Goal: Task Accomplishment & Management: Complete application form

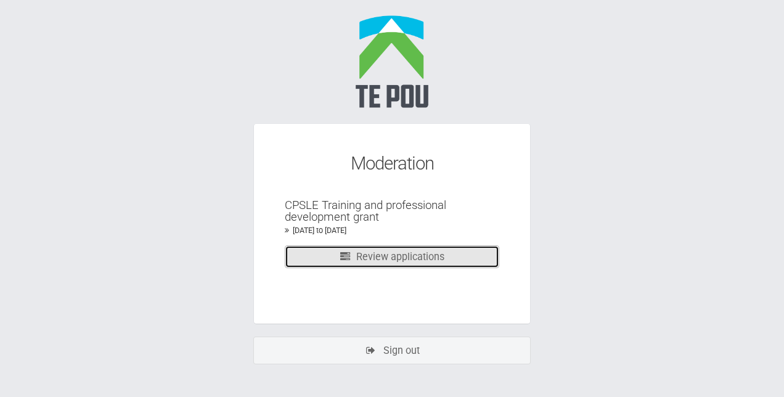
click at [371, 257] on link "Review applications" at bounding box center [392, 256] width 215 height 23
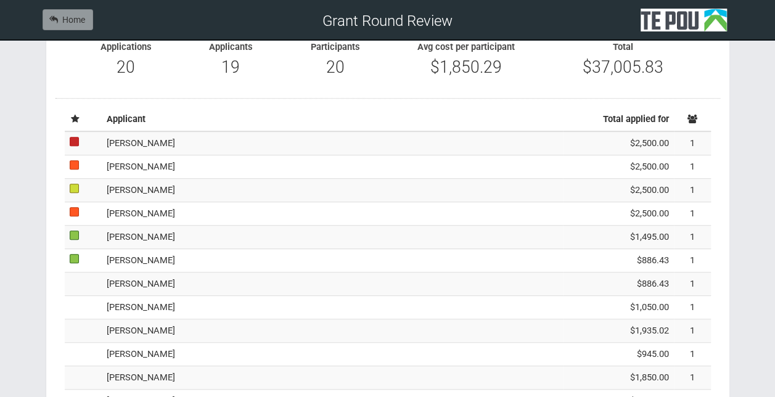
scroll to position [287, 0]
click at [205, 281] on td "[PERSON_NAME]" at bounding box center [332, 283] width 461 height 23
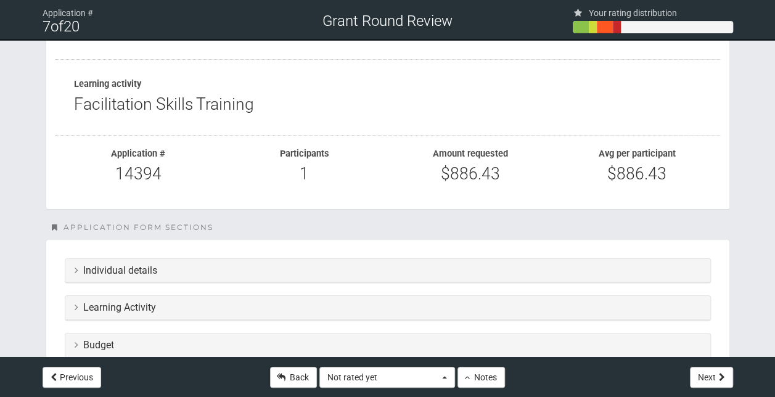
scroll to position [126, 0]
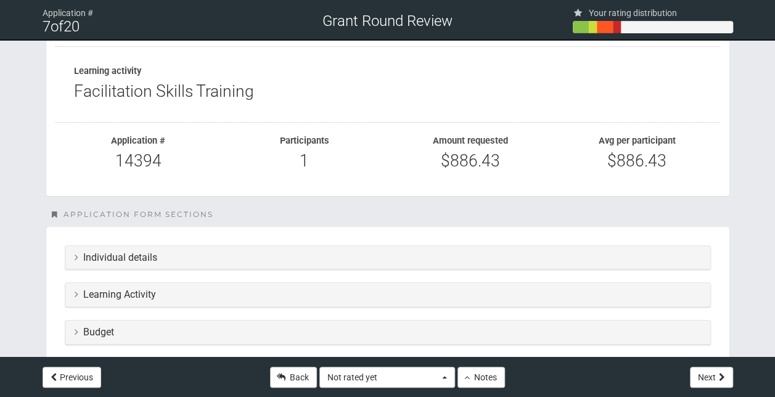
click at [269, 250] on div "Individual details" at bounding box center [387, 258] width 645 height 24
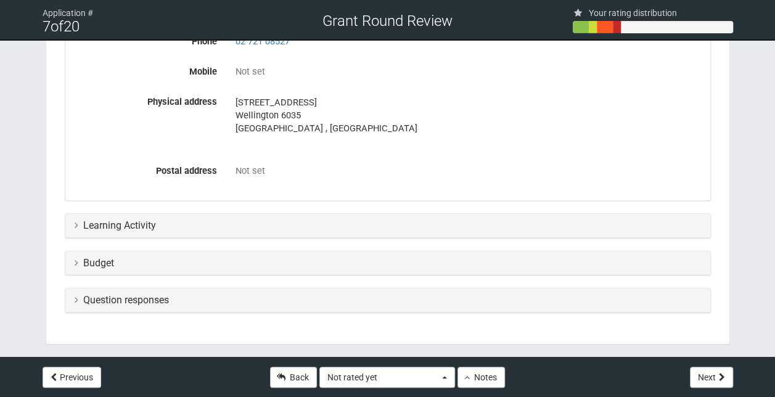
scroll to position [465, 0]
click at [323, 228] on h3 "Learning Activity" at bounding box center [388, 225] width 626 height 11
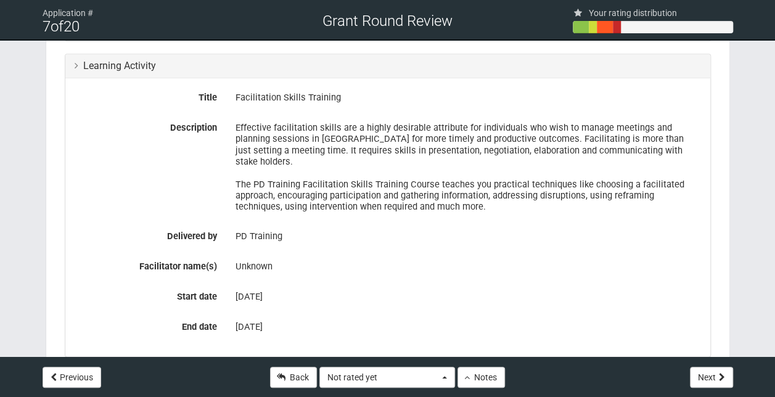
scroll to position [631, 0]
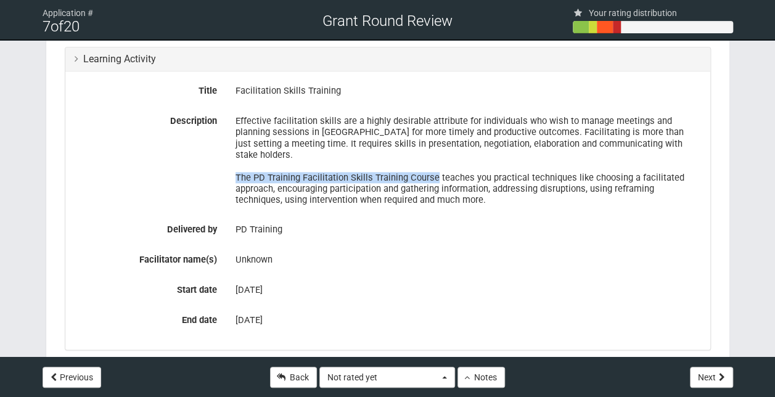
drag, startPoint x: 435, startPoint y: 164, endPoint x: 231, endPoint y: 168, distance: 203.5
click at [231, 168] on div "Effective facilitation skills are a highly desirable attribute for individuals …" at bounding box center [468, 160] width 484 height 99
copy div "The PD Training Facilitation Skills Training Course"
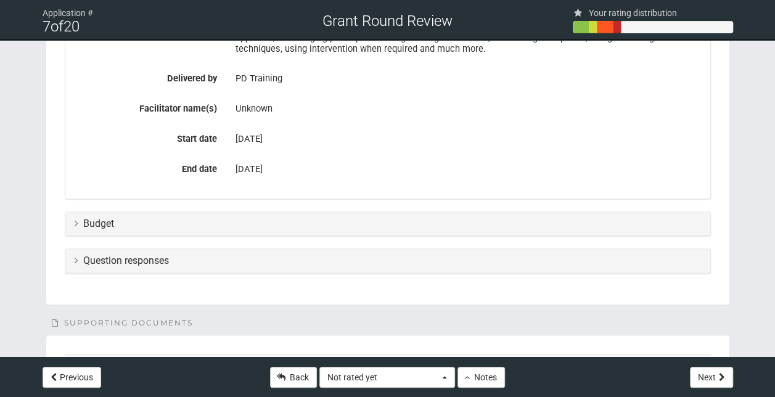
scroll to position [810, 0]
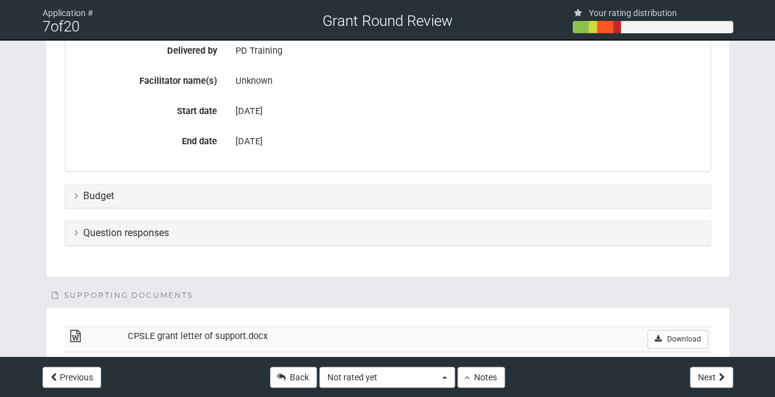
click at [306, 184] on div "Budget" at bounding box center [387, 196] width 645 height 24
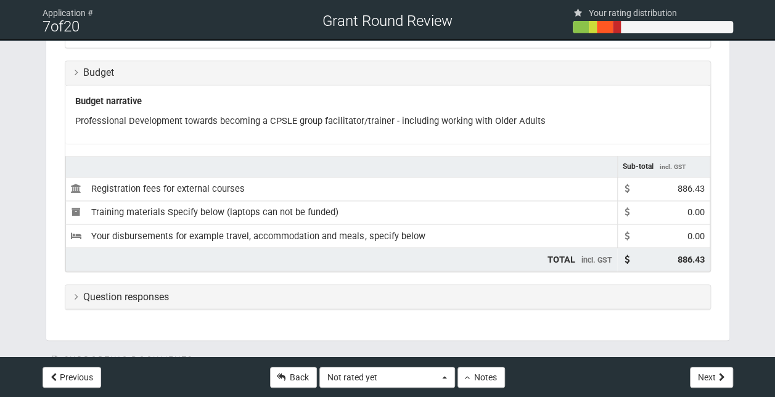
scroll to position [938, 0]
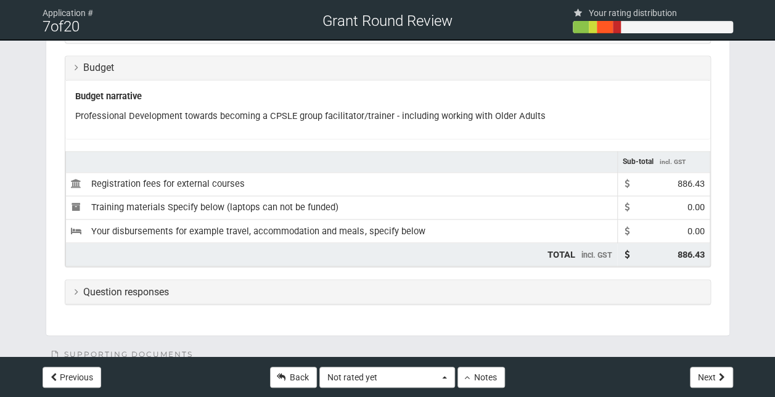
click at [340, 282] on div "Question responses" at bounding box center [387, 292] width 645 height 24
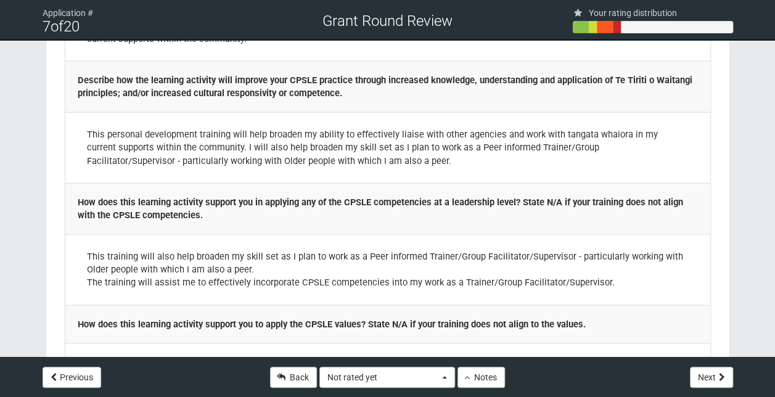
scroll to position [1386, 0]
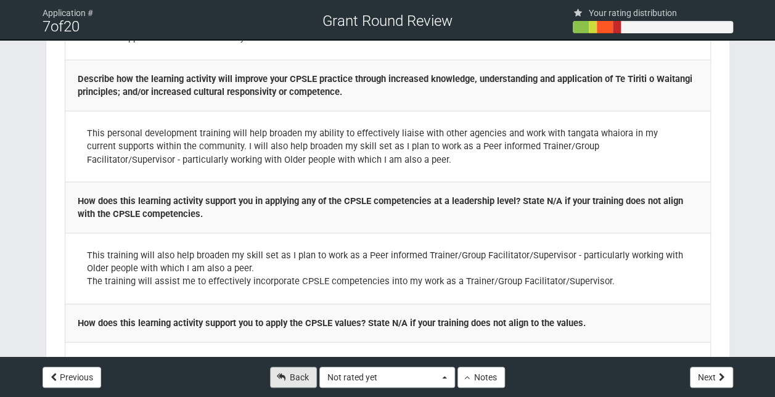
click at [289, 379] on link "Back" at bounding box center [293, 377] width 47 height 21
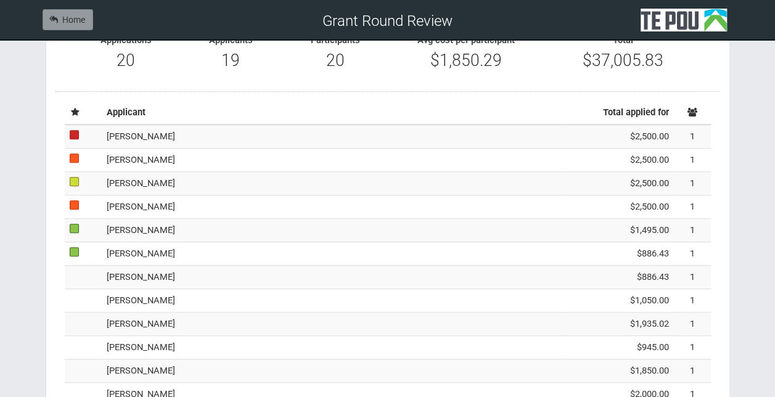
scroll to position [297, 0]
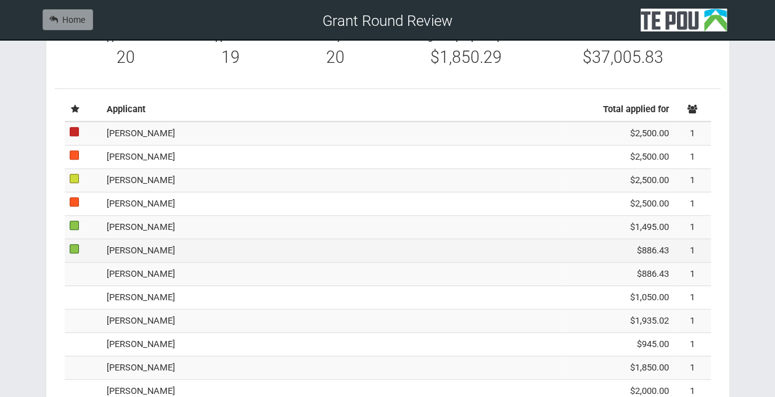
click at [236, 252] on td "[PERSON_NAME]" at bounding box center [332, 250] width 461 height 23
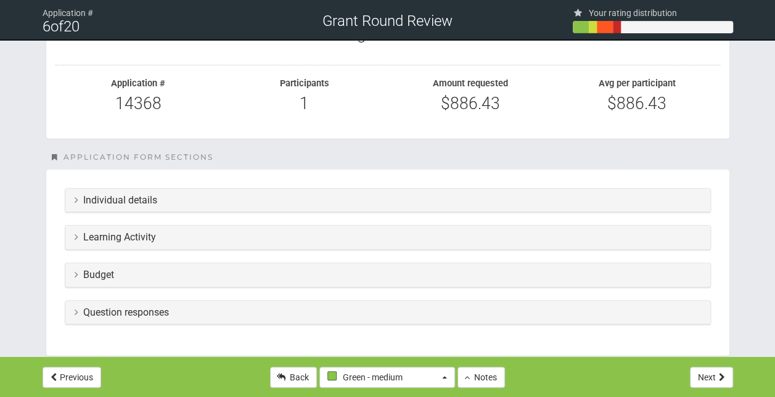
scroll to position [185, 0]
click at [268, 315] on div "Question responses" at bounding box center [387, 312] width 645 height 24
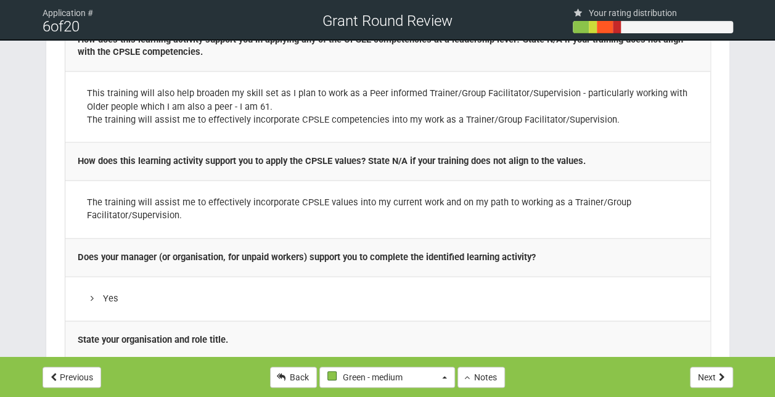
scroll to position [820, 0]
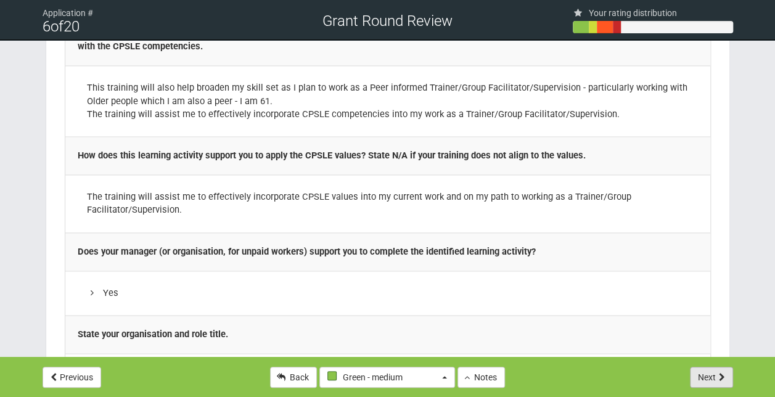
click at [707, 382] on button "Next" at bounding box center [711, 377] width 43 height 21
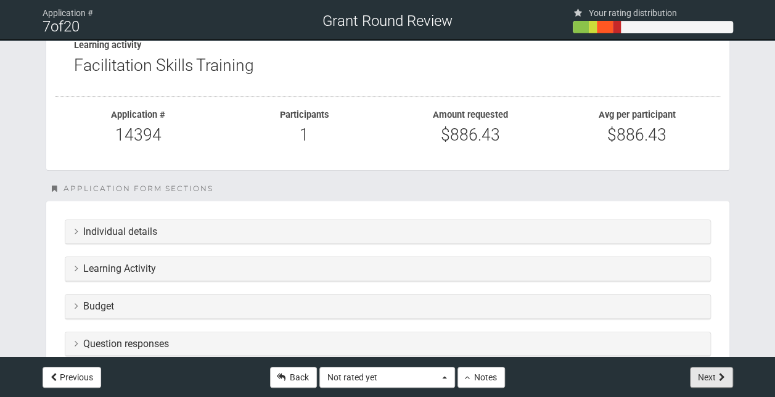
scroll to position [157, 0]
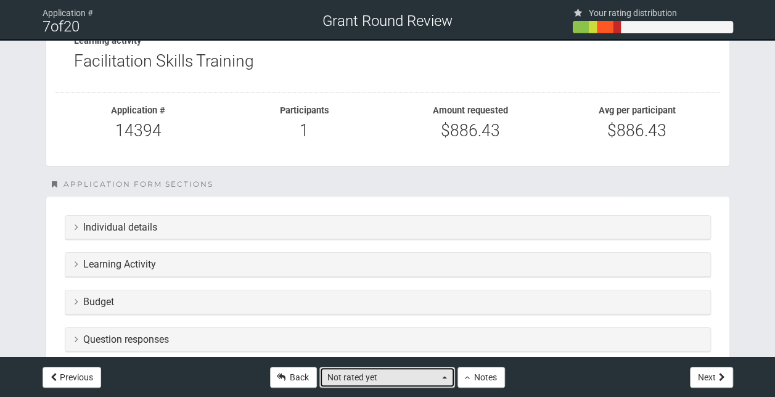
click at [442, 377] on span "button" at bounding box center [444, 377] width 5 height 2
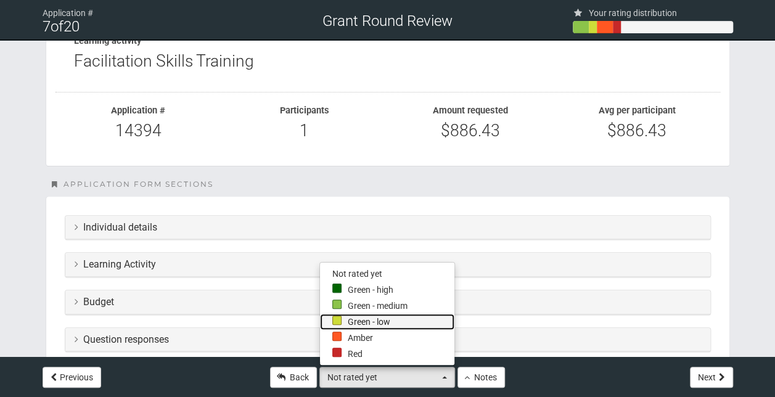
click at [387, 321] on link "Green - low" at bounding box center [387, 322] width 134 height 16
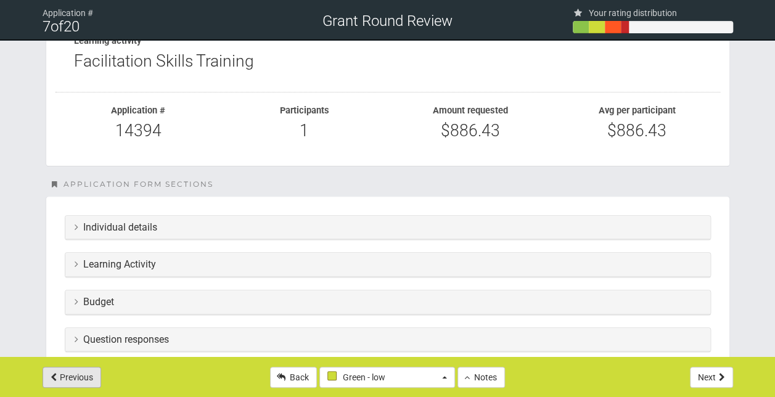
click at [84, 385] on button "Previous" at bounding box center [72, 377] width 59 height 21
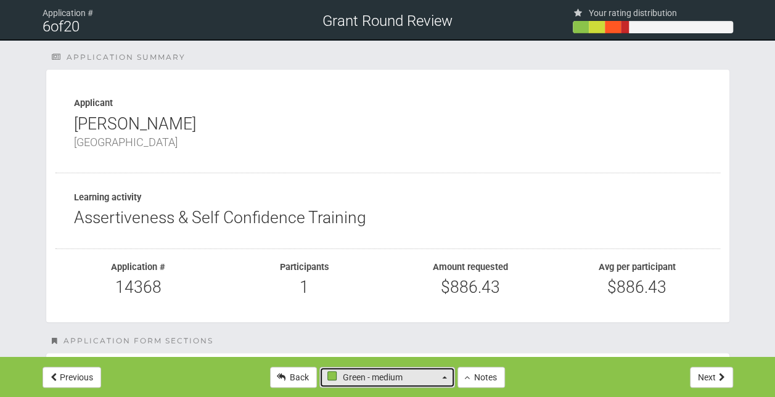
click at [439, 373] on button "Green - medium" at bounding box center [387, 377] width 136 height 21
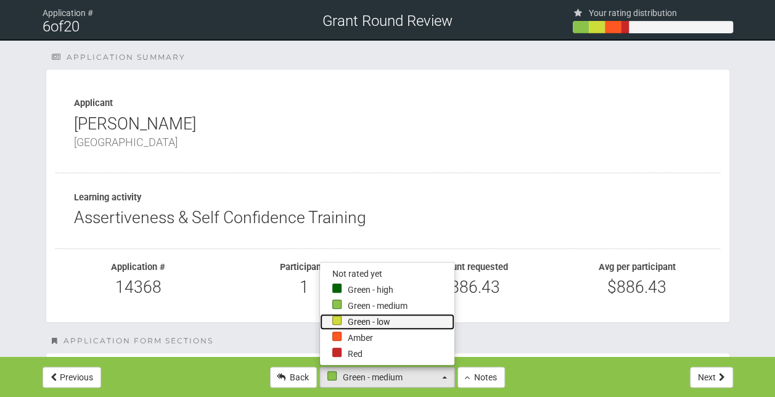
click at [380, 321] on link "Green - low" at bounding box center [387, 322] width 134 height 16
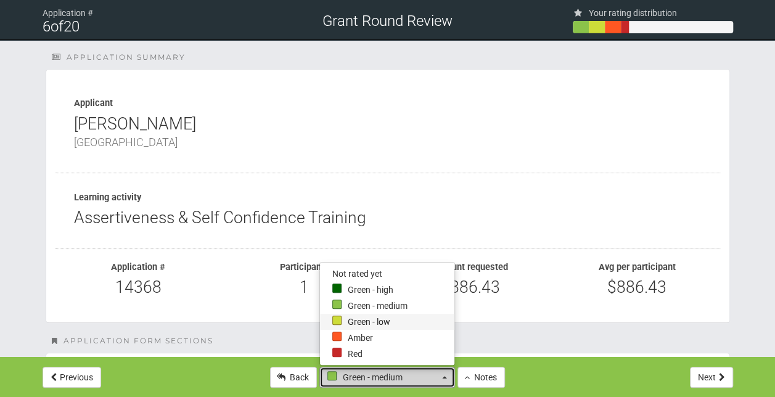
select select "2"
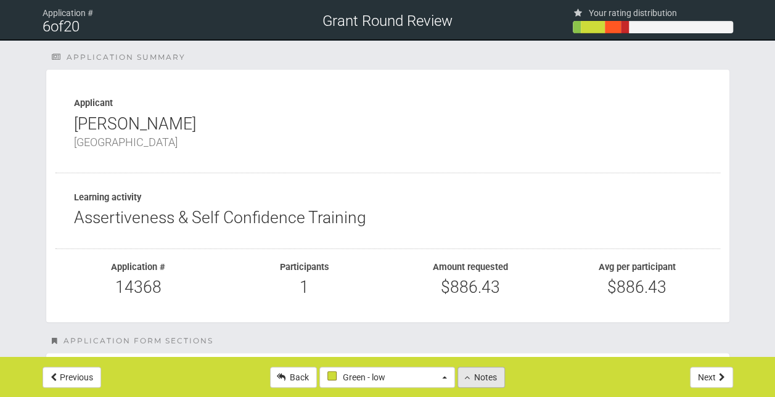
click at [477, 376] on button "Notes" at bounding box center [481, 377] width 47 height 21
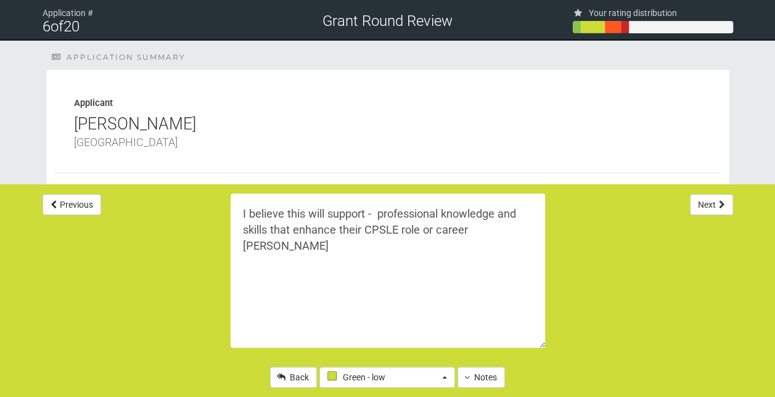
click at [501, 233] on textarea "I believe this will support - professional knowledge and skills that enhance th…" at bounding box center [388, 271] width 314 height 154
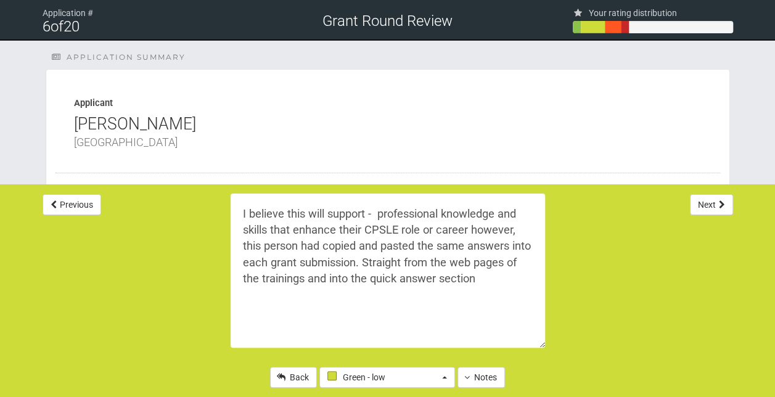
drag, startPoint x: 493, startPoint y: 279, endPoint x: 233, endPoint y: 217, distance: 266.8
click at [233, 217] on textarea "I believe this will support - professional knowledge and skills that enhance th…" at bounding box center [388, 271] width 314 height 154
type textarea "I believe this will support - professional knowledge and skills that enhance th…"
click at [709, 205] on button "Next" at bounding box center [711, 204] width 43 height 21
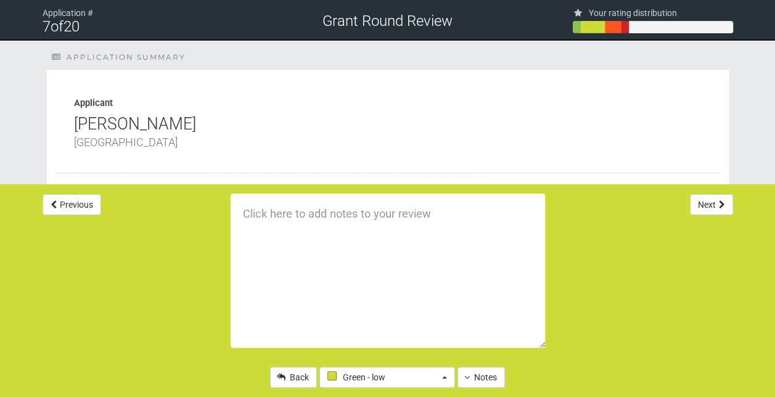
click at [305, 239] on textarea at bounding box center [388, 271] width 314 height 154
paste textarea "I believe this will support - professional knowledge and skills that enhance th…"
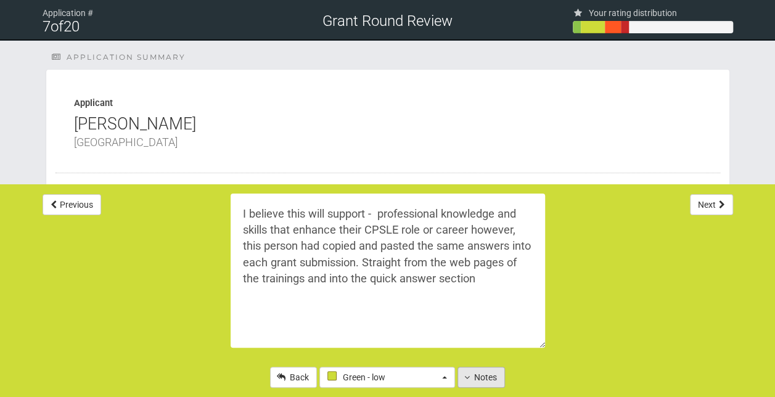
type textarea "I believe this will support - professional knowledge and skills that enhance th…"
click at [481, 374] on button "Notes" at bounding box center [481, 377] width 47 height 21
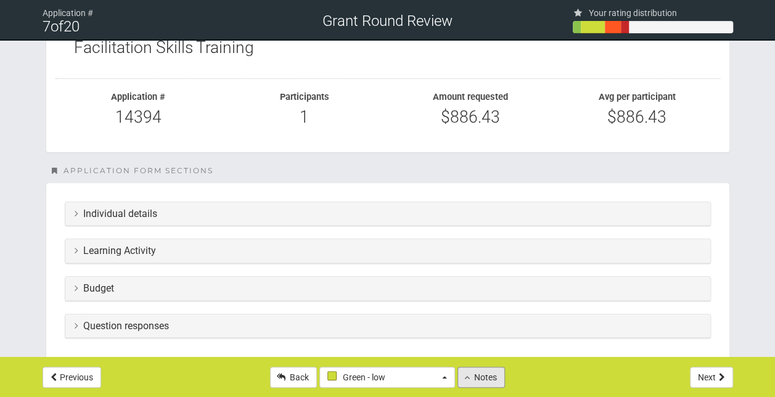
scroll to position [122, 0]
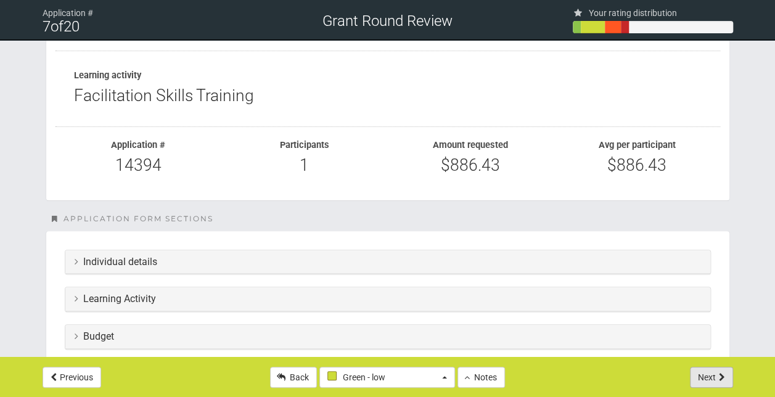
click at [720, 372] on button "Next" at bounding box center [711, 377] width 43 height 21
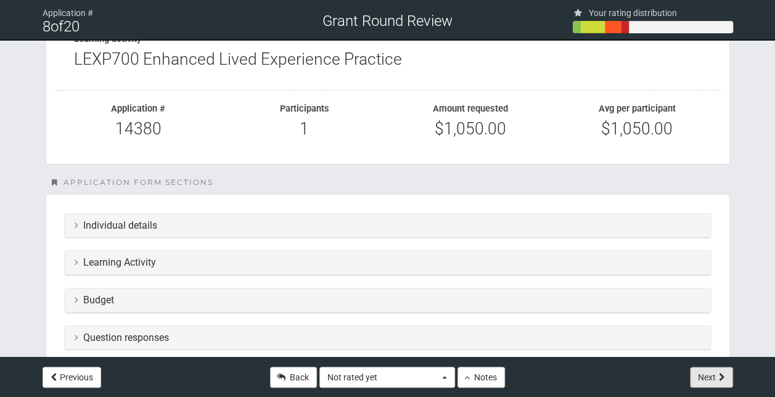
scroll to position [160, 0]
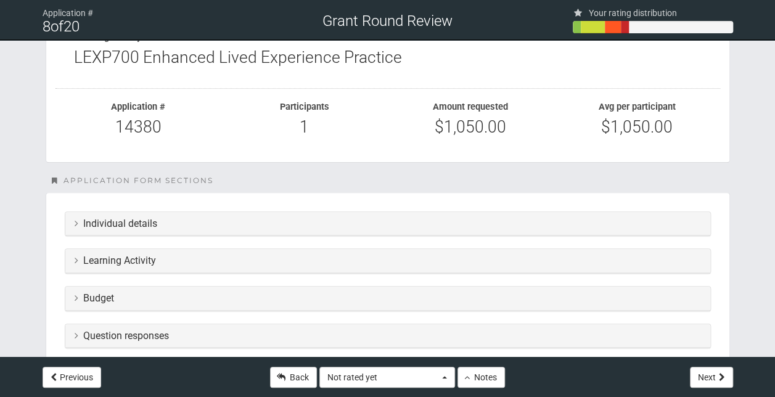
click at [223, 297] on h3 "Budget" at bounding box center [388, 298] width 626 height 11
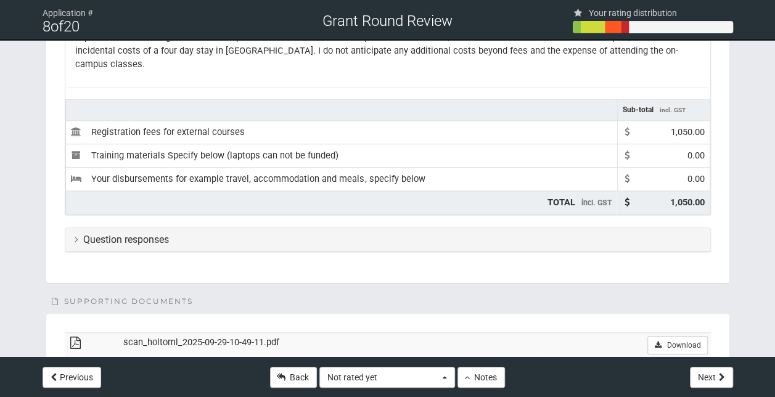
scroll to position [602, 0]
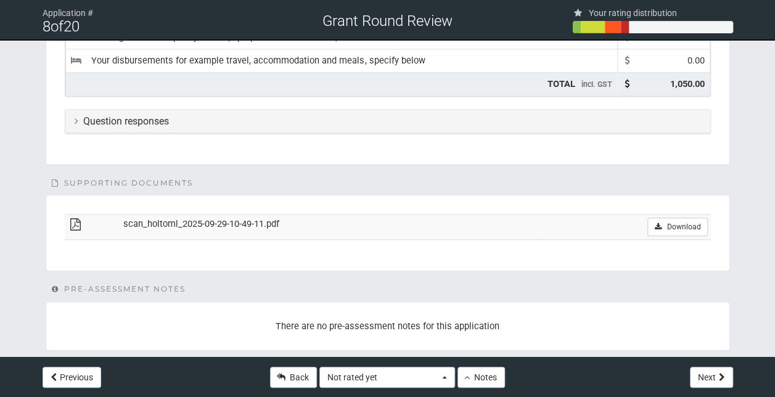
click at [179, 110] on div "Question responses" at bounding box center [387, 122] width 645 height 24
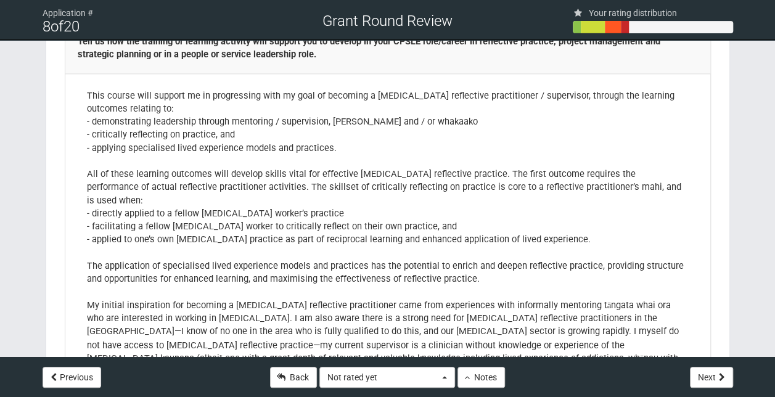
scroll to position [823, 0]
click at [433, 378] on span "Not rated yet" at bounding box center [383, 377] width 112 height 12
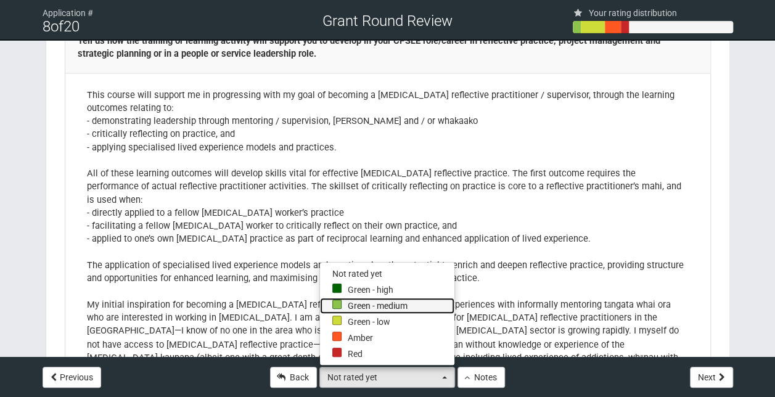
click at [350, 299] on link "Green - medium" at bounding box center [387, 306] width 134 height 16
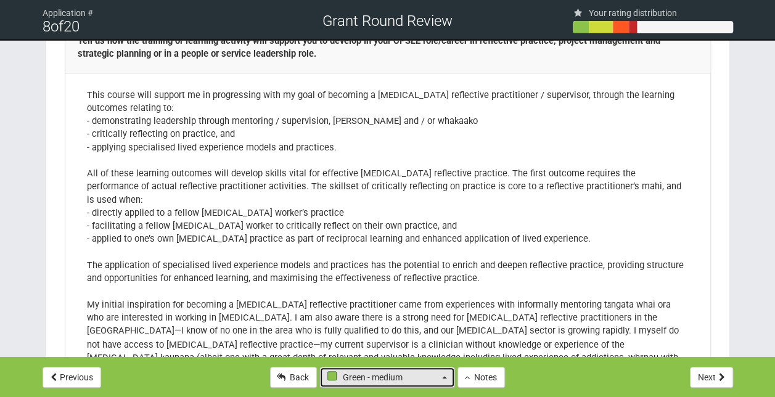
click at [445, 380] on button "Green - medium" at bounding box center [387, 377] width 136 height 21
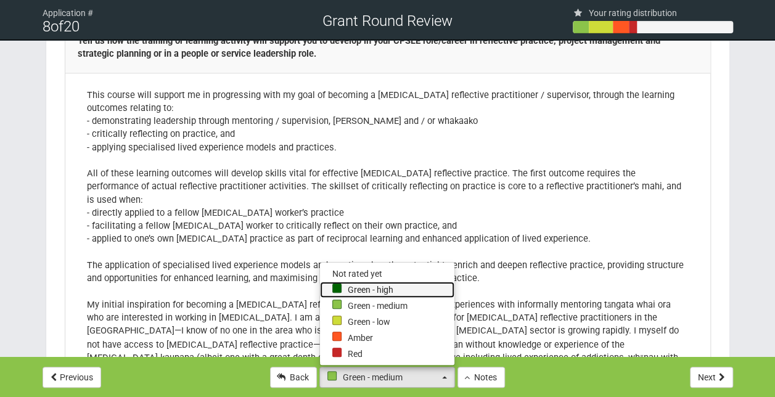
click at [367, 296] on link "Green - high" at bounding box center [387, 290] width 134 height 16
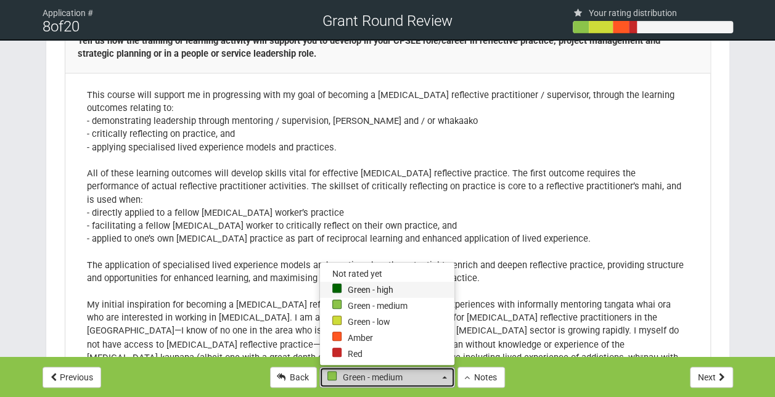
select select "4"
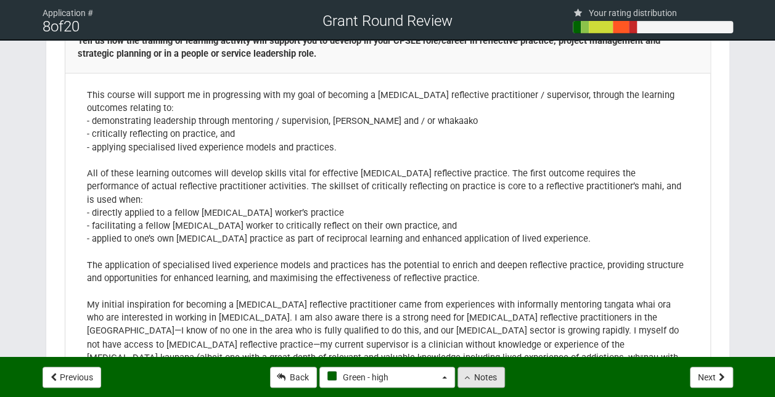
click at [488, 387] on button "Notes" at bounding box center [481, 377] width 47 height 21
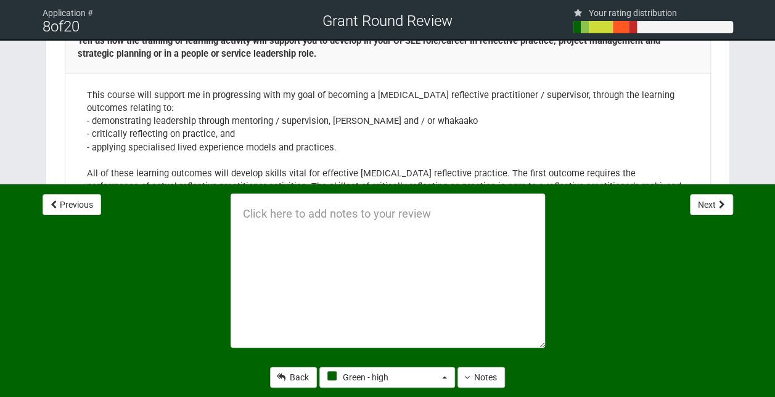
click at [270, 223] on textarea at bounding box center [388, 271] width 314 height 154
type textarea "P"
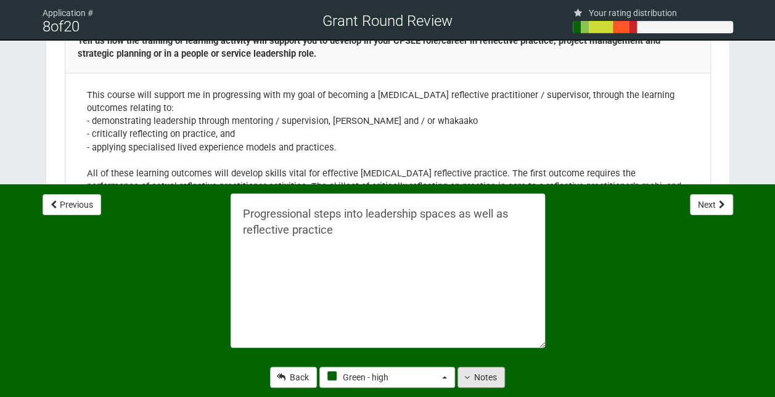
type textarea "Progressional steps into leadership spaces as well as reflective practice"
click at [479, 379] on button "Notes" at bounding box center [481, 377] width 47 height 21
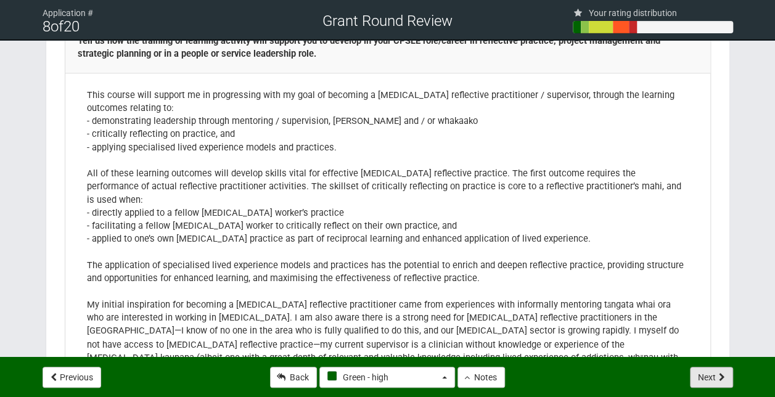
click at [707, 379] on button "Next" at bounding box center [711, 377] width 43 height 21
select select "-1"
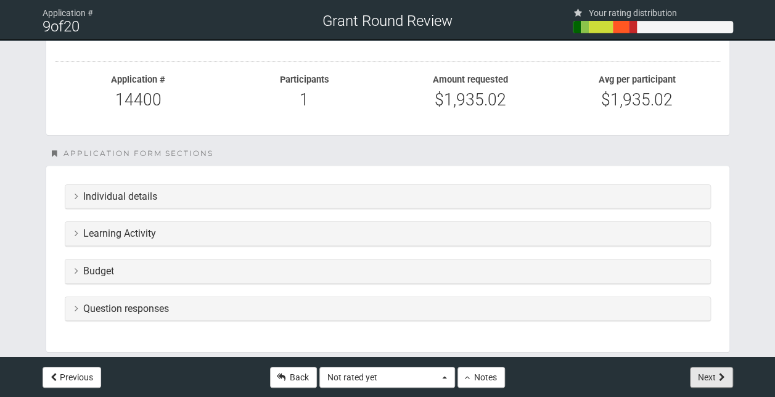
scroll to position [194, 0]
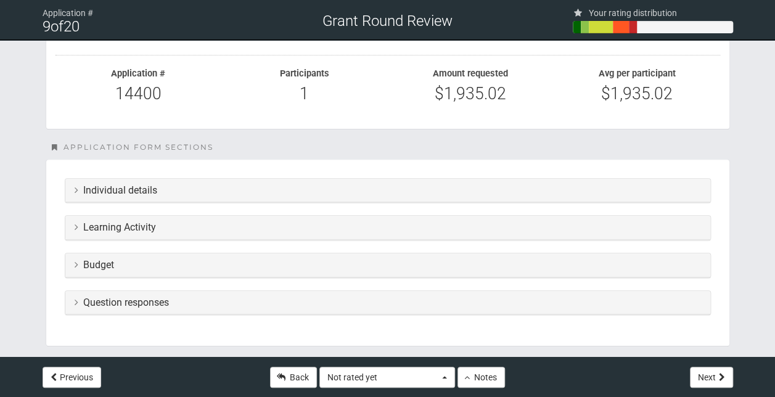
click at [310, 272] on div "Budget" at bounding box center [387, 265] width 645 height 24
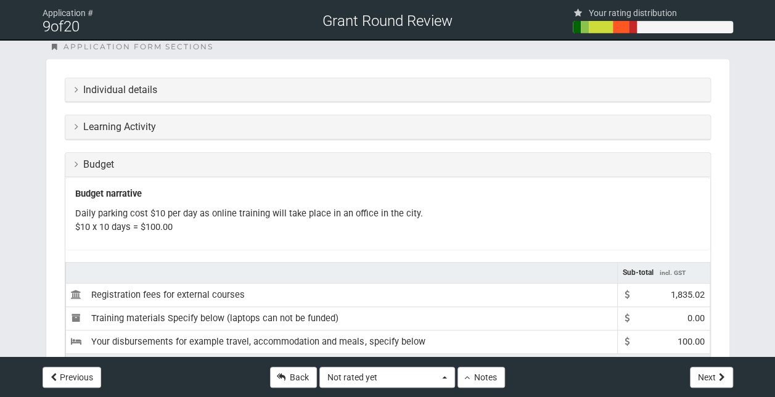
scroll to position [293, 0]
click at [273, 132] on div "Learning Activity" at bounding box center [387, 129] width 645 height 24
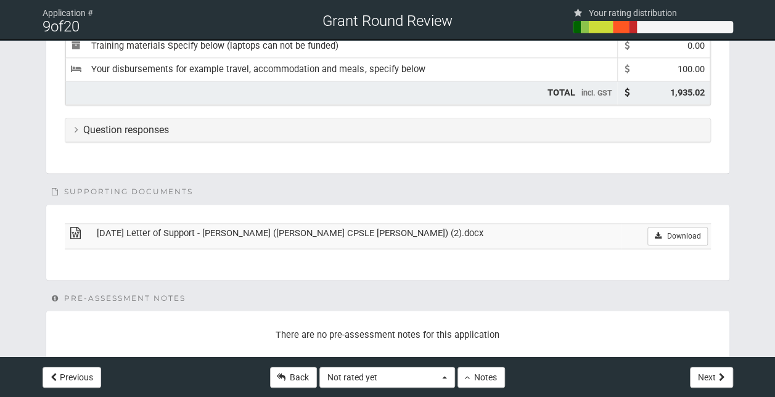
scroll to position [822, 0]
click at [312, 132] on div "Question responses" at bounding box center [387, 129] width 645 height 24
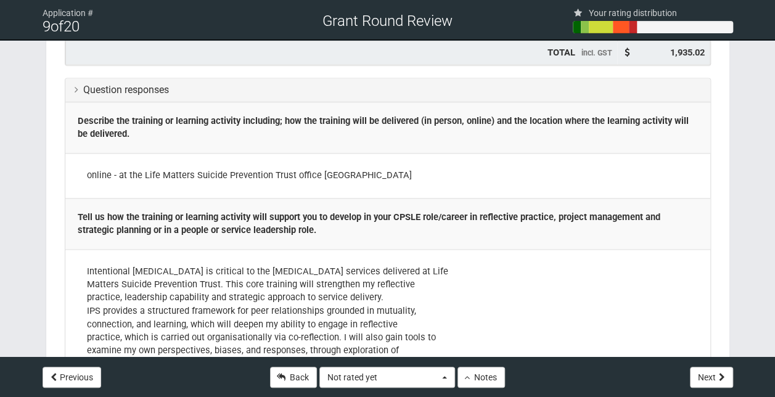
scroll to position [853, 0]
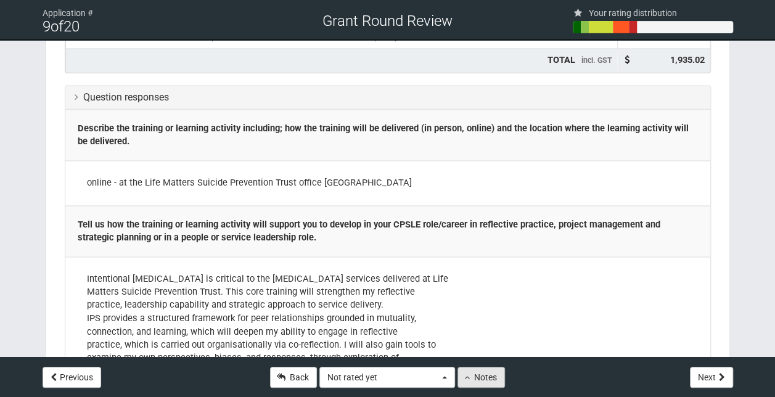
click at [469, 382] on button "Notes" at bounding box center [481, 377] width 47 height 21
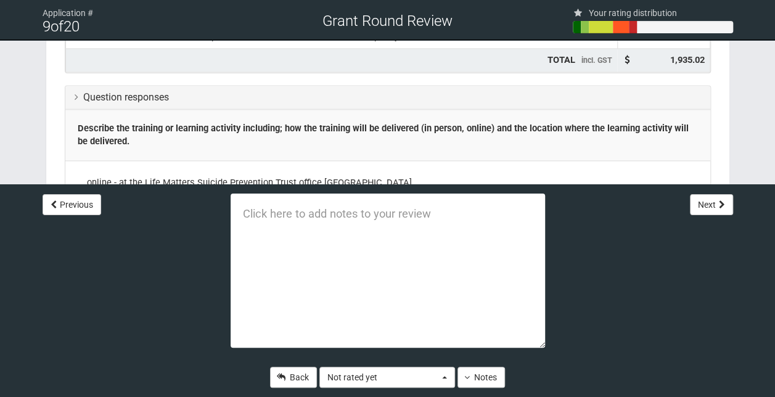
click at [288, 231] on textarea at bounding box center [388, 271] width 314 height 154
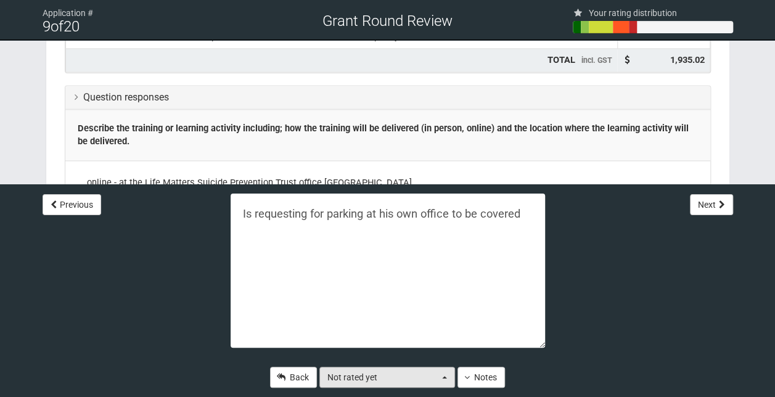
type textarea "Is requesting for parking at his own office to be covered"
click at [443, 379] on button "Not rated yet" at bounding box center [387, 377] width 136 height 21
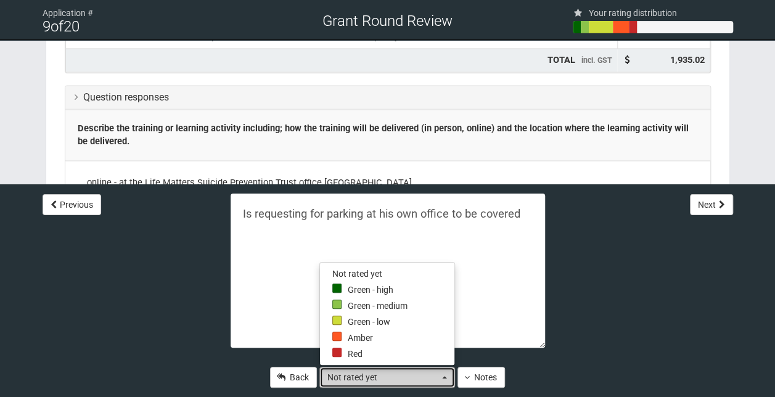
click at [443, 379] on button "Not rated yet" at bounding box center [387, 377] width 136 height 21
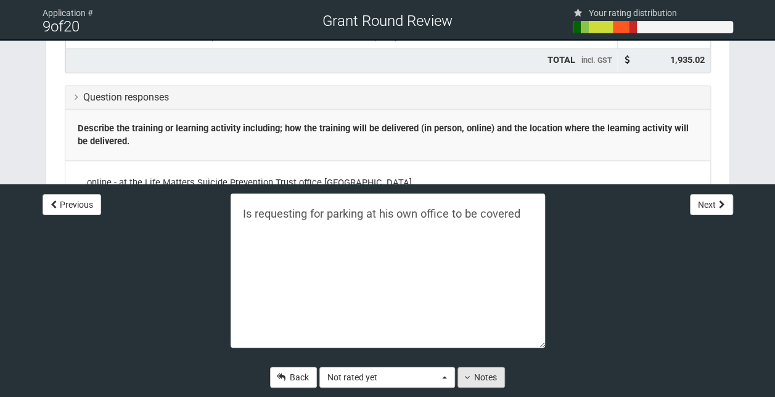
click at [479, 379] on button "Notes" at bounding box center [481, 377] width 47 height 21
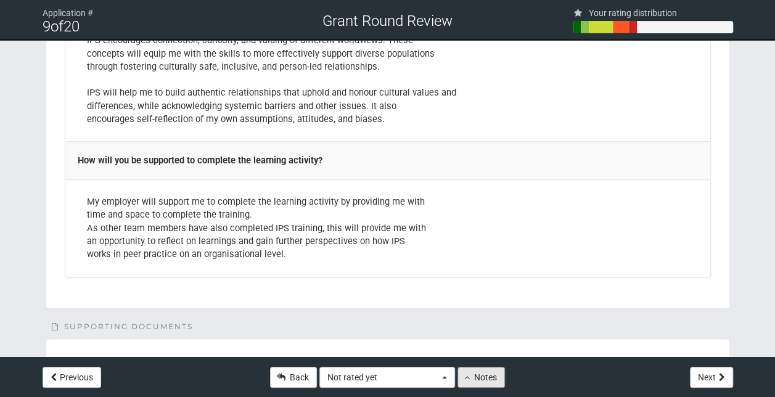
scroll to position [2910, 0]
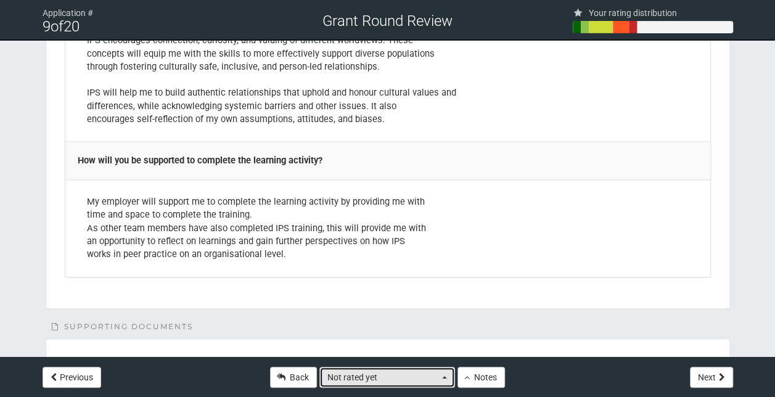
click at [445, 376] on span "button" at bounding box center [444, 377] width 5 height 2
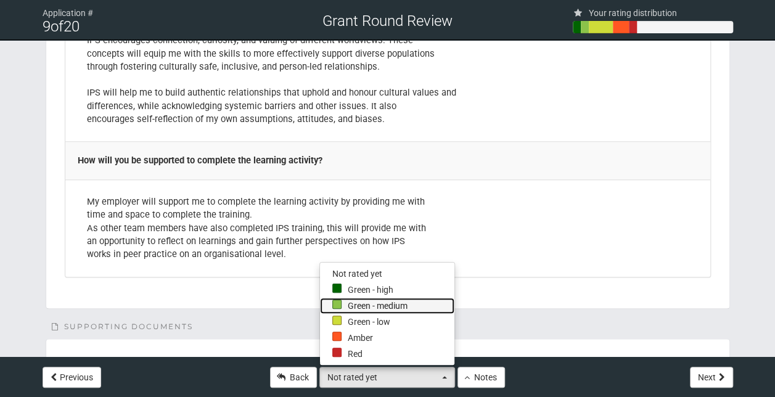
click at [374, 305] on link "Green - medium" at bounding box center [387, 306] width 134 height 16
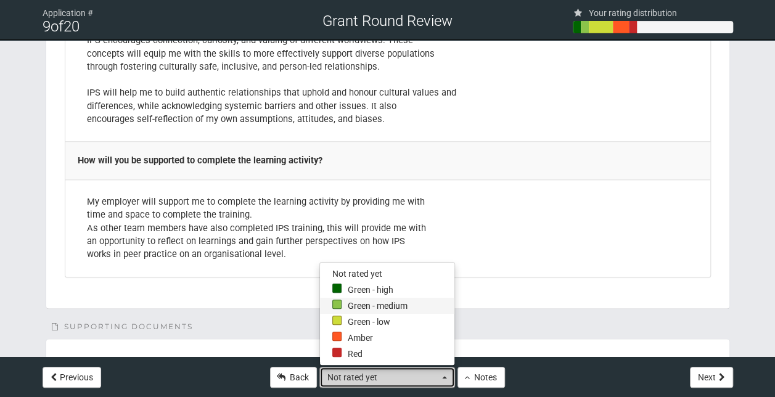
select select "3"
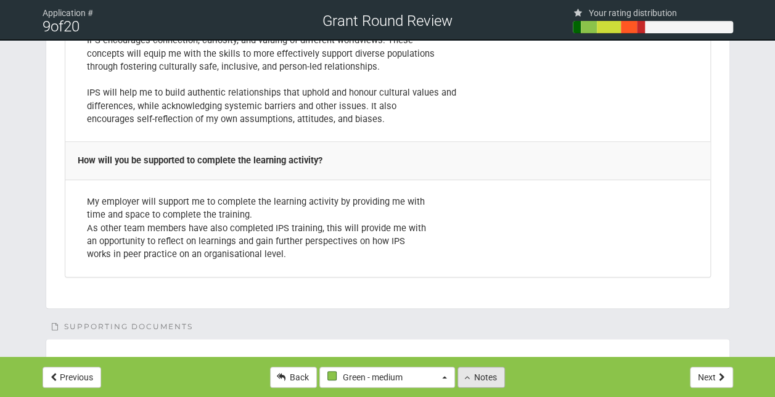
click at [480, 381] on button "Notes" at bounding box center [481, 377] width 47 height 21
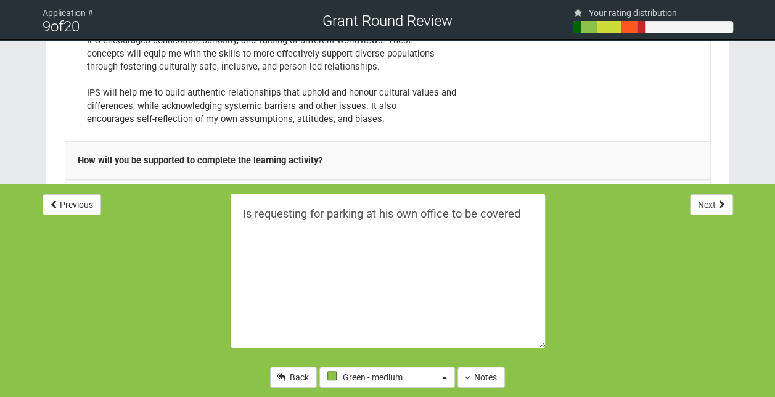
click at [523, 218] on textarea "Is requesting for parking at his own office to be covered" at bounding box center [388, 271] width 314 height 154
paste textarea "professional knowledge and skills that enhance their CPSLE role or career"
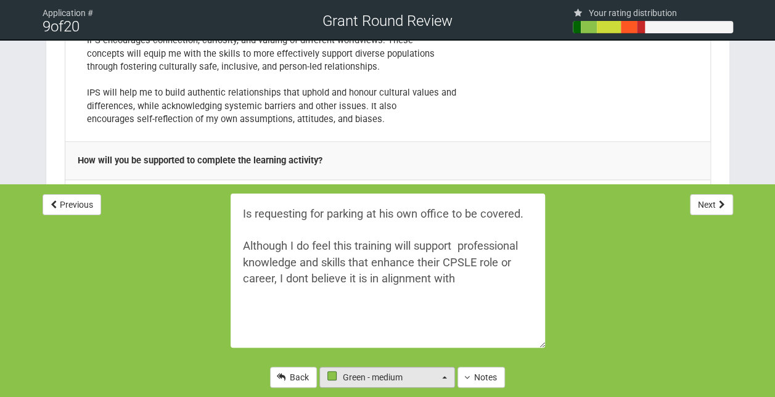
type textarea "Is requesting for parking at his own office to be covered. Although I do feel t…"
click at [449, 377] on button "Green - medium" at bounding box center [387, 377] width 136 height 21
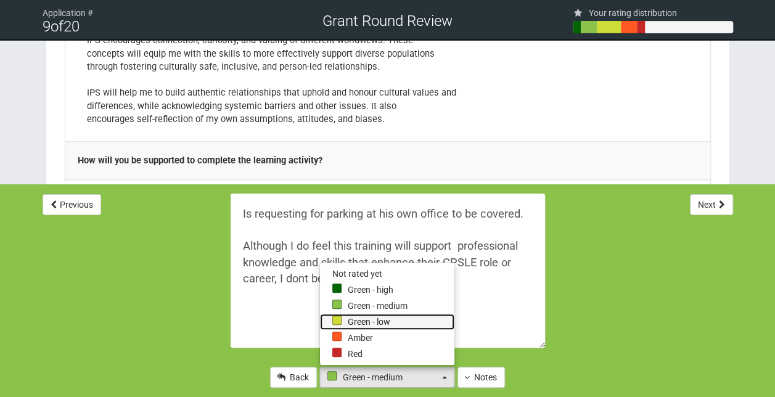
click at [379, 320] on link "Green - low" at bounding box center [387, 322] width 134 height 16
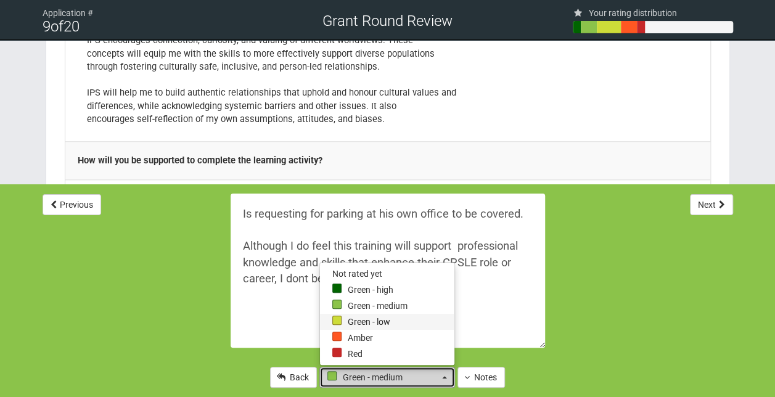
select select "2"
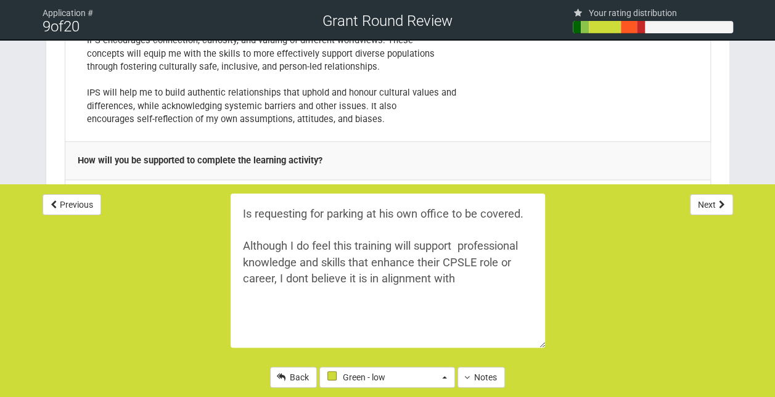
click at [458, 280] on textarea "Is requesting for parking at his own office to be covered. Although I do feel t…" at bounding box center [388, 271] width 314 height 154
paste textarea "reflective practice, service, project or people leadership."
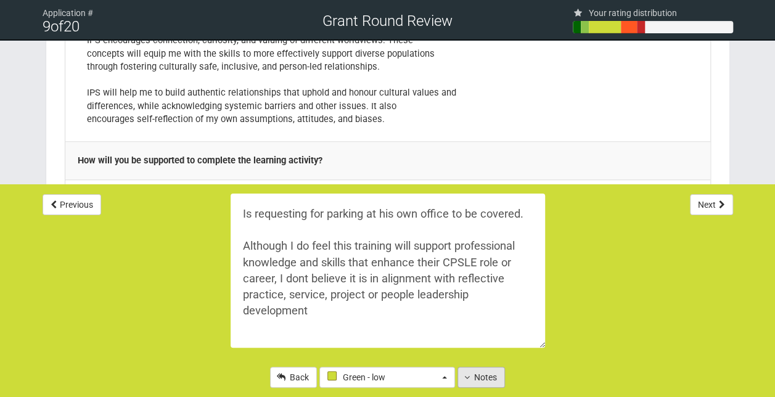
type textarea "Is requesting for parking at his own office to be covered. Although I do feel t…"
click at [488, 381] on button "Notes" at bounding box center [481, 377] width 47 height 21
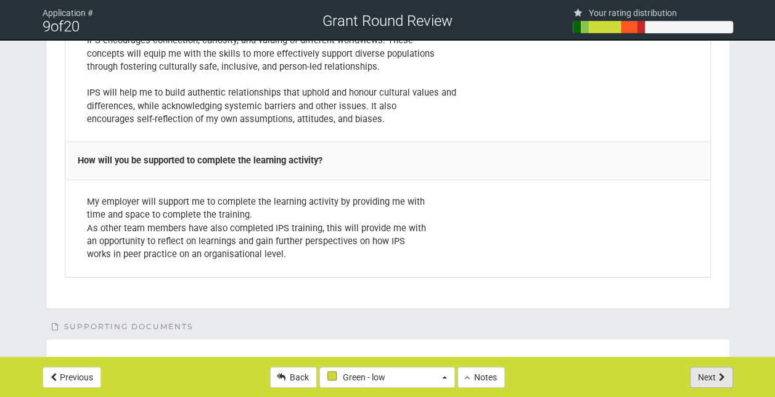
click at [705, 376] on button "Next" at bounding box center [711, 377] width 43 height 21
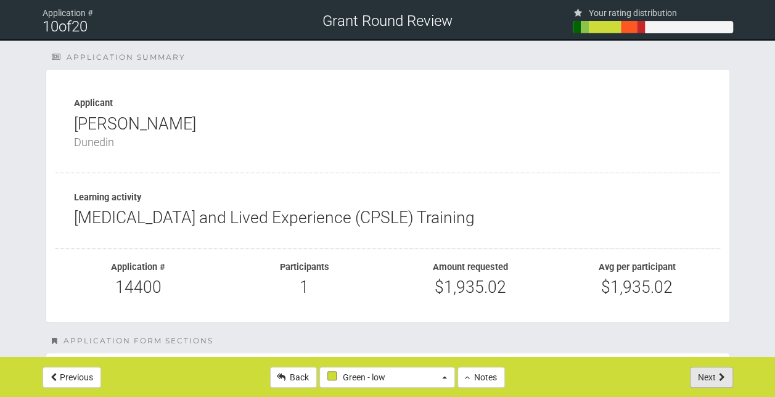
select select "-1"
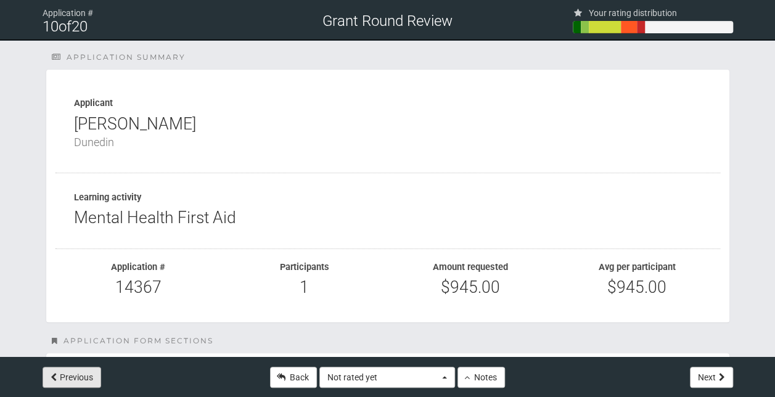
click at [69, 374] on button "Previous" at bounding box center [72, 377] width 59 height 21
type textarea "Is requesting for parking at his own office to be covered. Although I do feel t…"
select select "2"
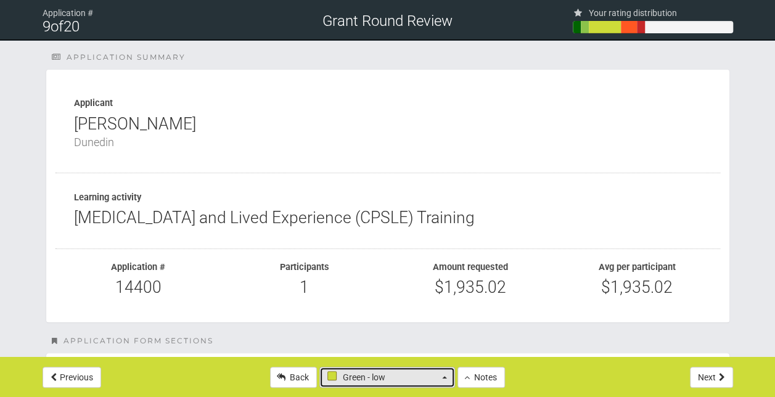
click at [440, 379] on button "Green - low" at bounding box center [387, 377] width 136 height 21
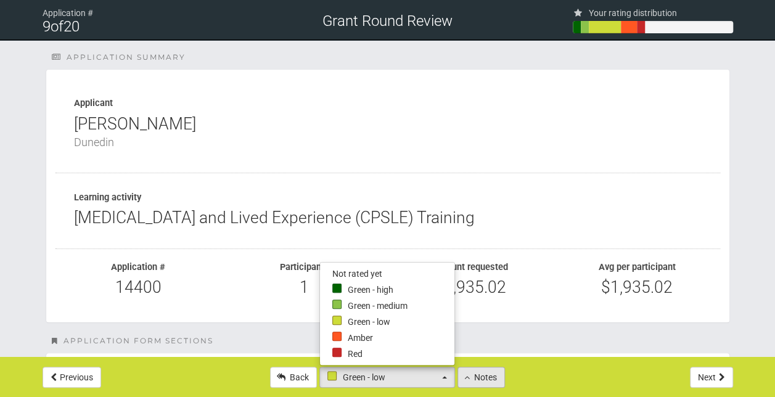
click at [478, 381] on button "Notes" at bounding box center [481, 377] width 47 height 21
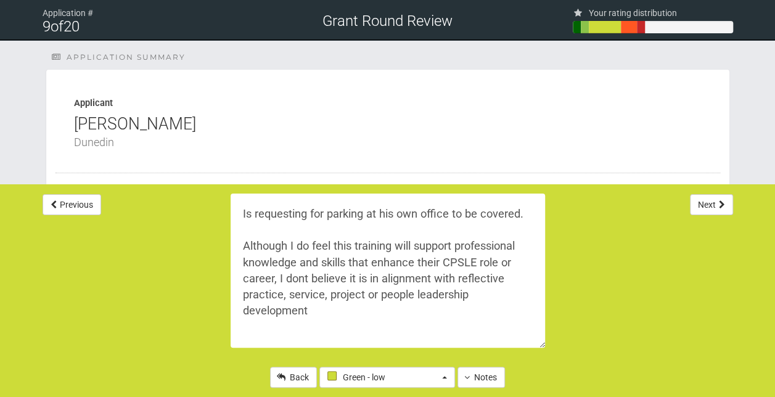
click at [249, 334] on textarea "Is requesting for parking at his own office to be covered. Although I do feel t…" at bounding box center [388, 271] width 314 height 154
click at [323, 307] on textarea "Is requesting for parking at his own office to be covered. Although I do feel t…" at bounding box center [388, 271] width 314 height 154
type textarea "Is requesting for parking at his own office to be covered. Although I do feel t…"
click at [483, 377] on button "Notes" at bounding box center [481, 377] width 47 height 21
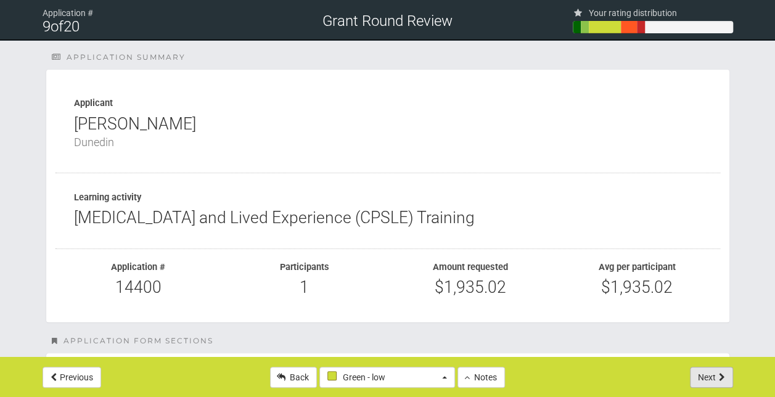
click at [703, 371] on button "Next" at bounding box center [711, 377] width 43 height 21
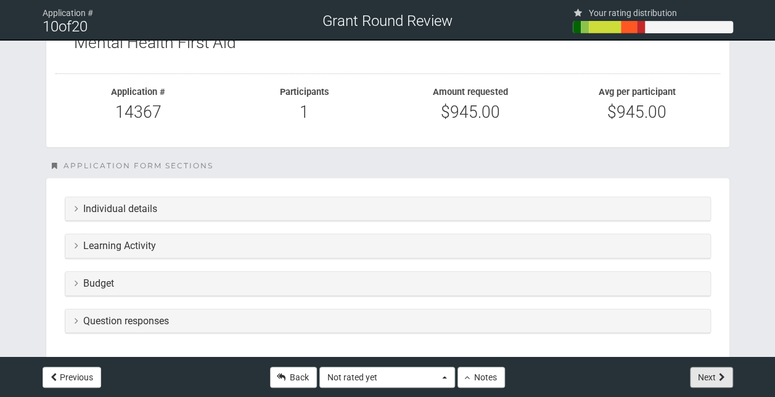
scroll to position [181, 0]
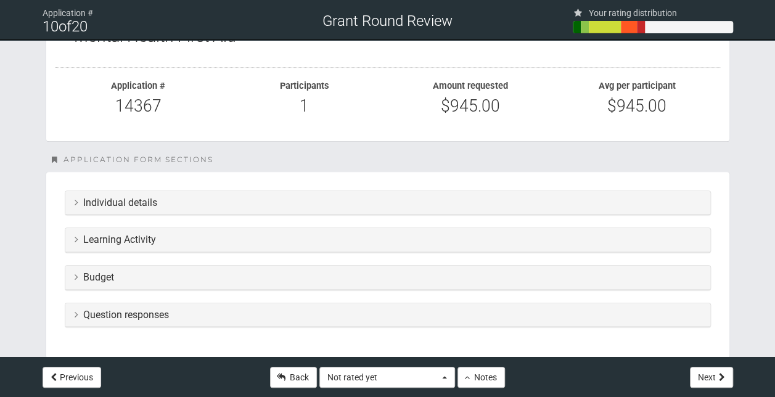
click at [311, 311] on h3 "Question responses" at bounding box center [388, 315] width 626 height 11
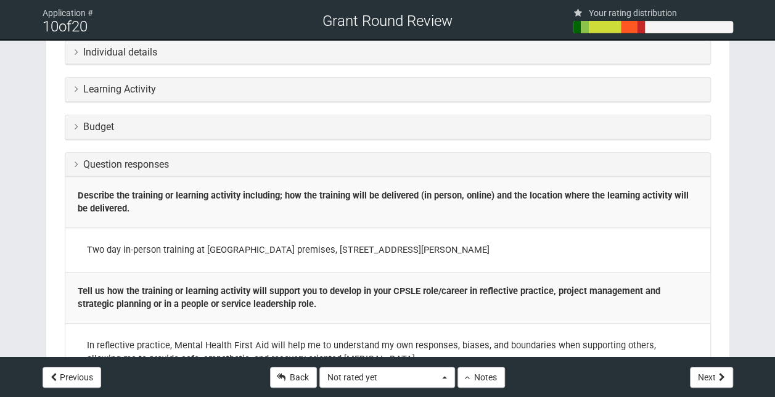
scroll to position [329, 0]
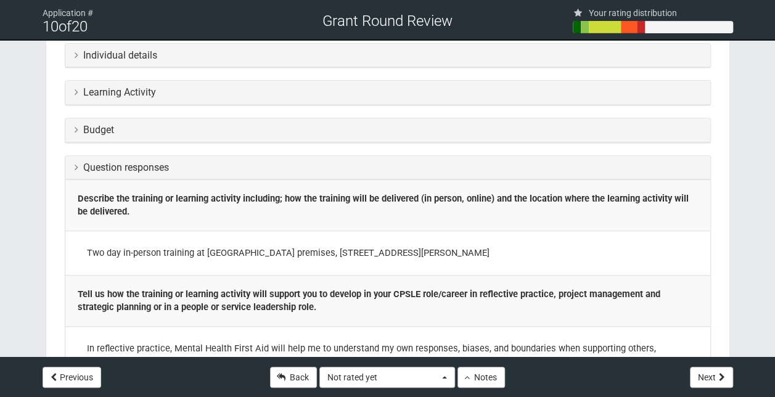
click at [274, 136] on div "Budget" at bounding box center [387, 130] width 645 height 24
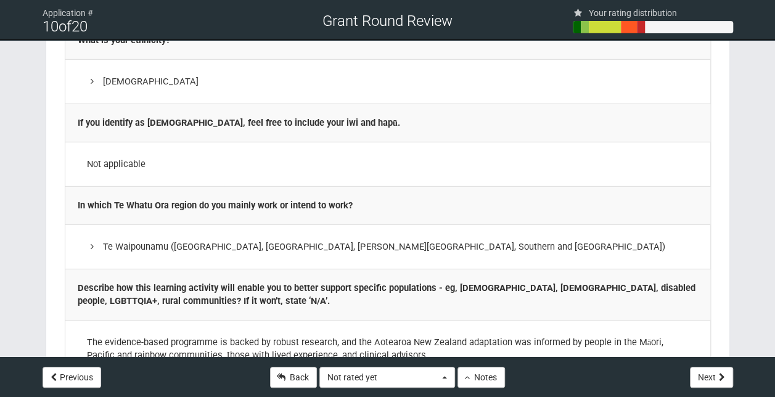
scroll to position [1795, 0]
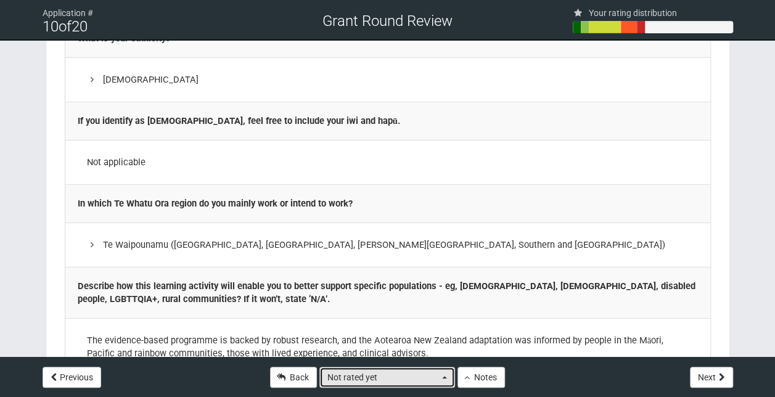
click at [443, 385] on button "Not rated yet" at bounding box center [387, 377] width 136 height 21
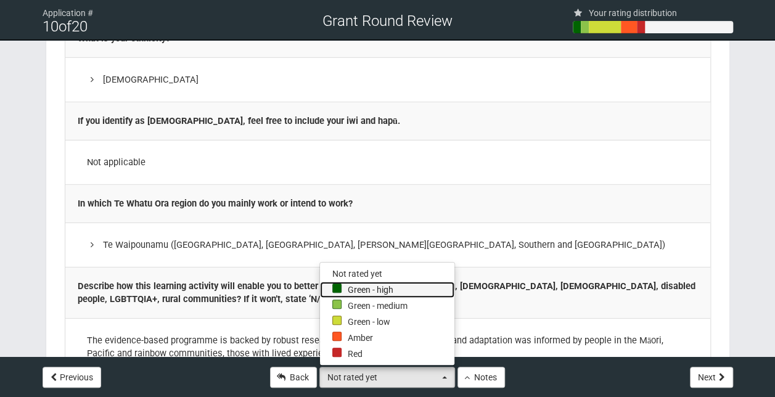
click at [370, 291] on link "Green - high" at bounding box center [387, 290] width 134 height 16
select select "4"
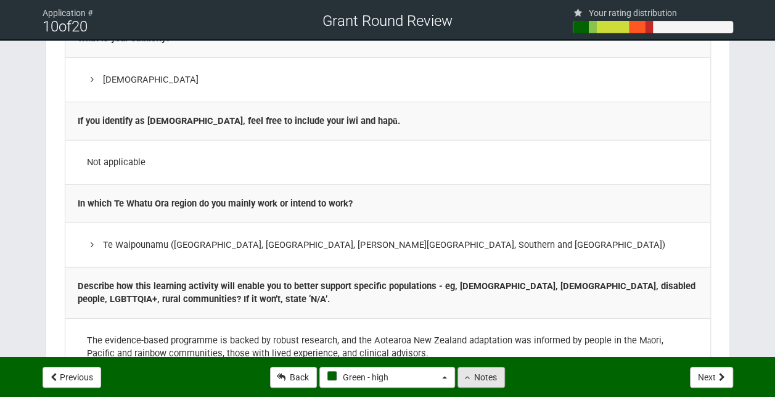
click at [487, 381] on button "Notes" at bounding box center [481, 377] width 47 height 21
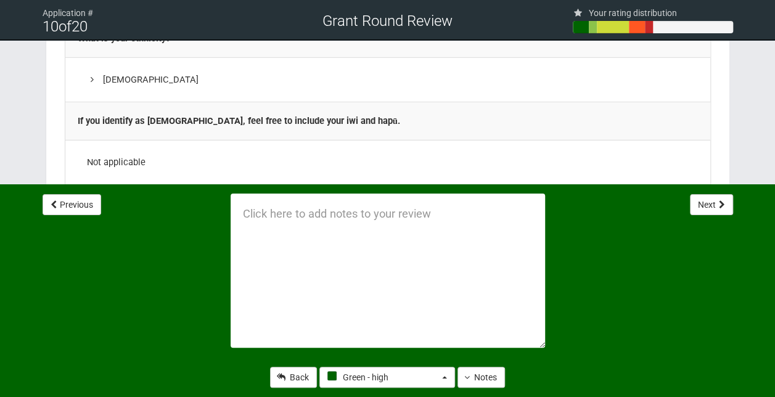
click at [271, 213] on textarea at bounding box center [388, 271] width 314 height 154
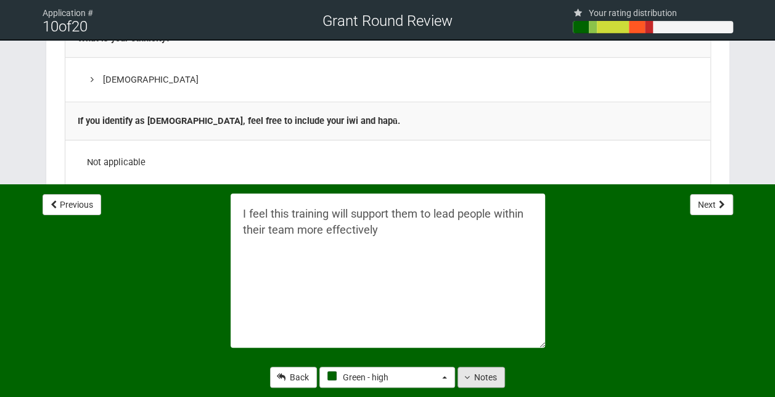
type textarea "I feel this training will support them to lead people within their team more ef…"
click at [484, 384] on button "Notes" at bounding box center [481, 377] width 47 height 21
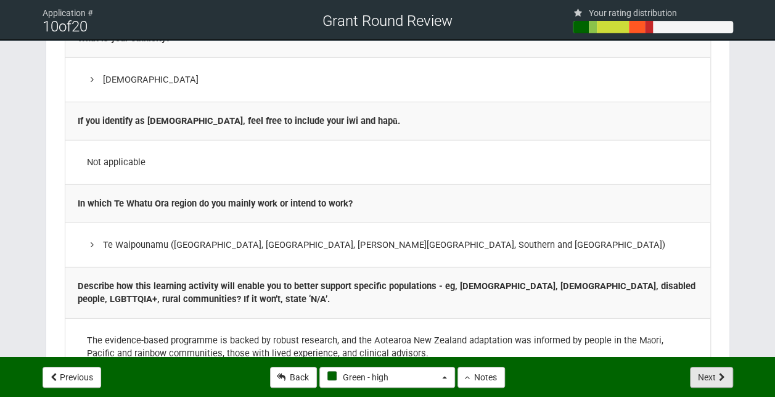
click at [713, 386] on button "Next" at bounding box center [711, 377] width 43 height 21
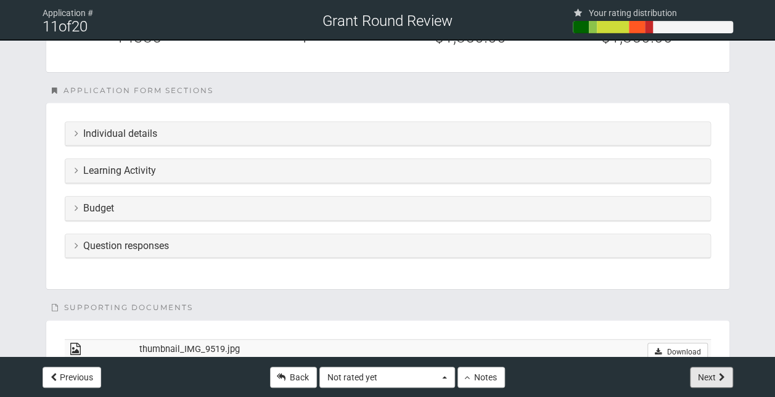
scroll to position [255, 0]
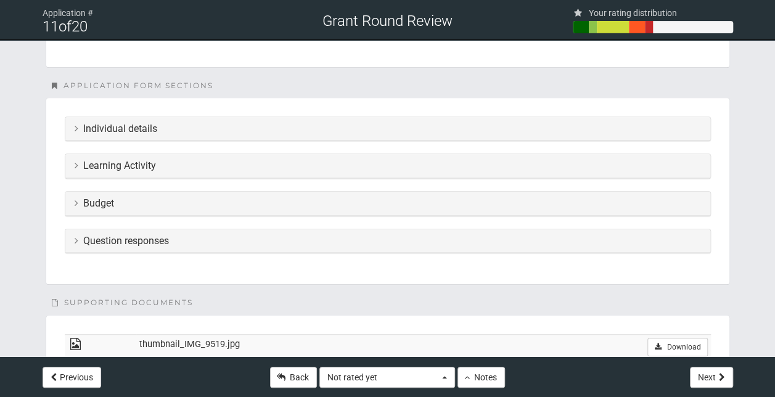
click at [316, 198] on h3 "Budget" at bounding box center [388, 203] width 626 height 11
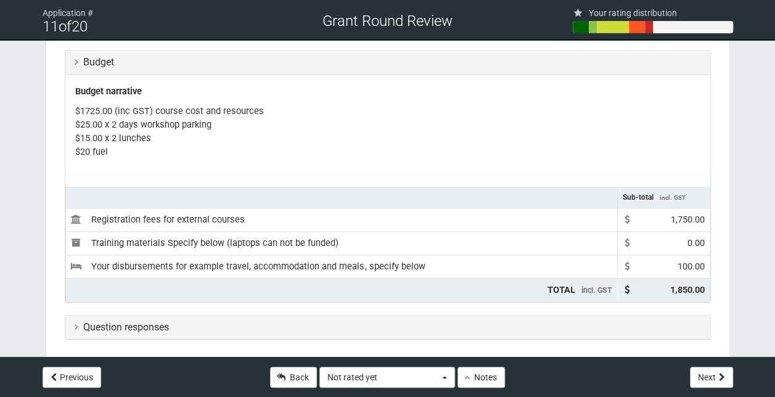
scroll to position [396, 0]
click at [441, 381] on button "Not rated yet" at bounding box center [387, 377] width 136 height 21
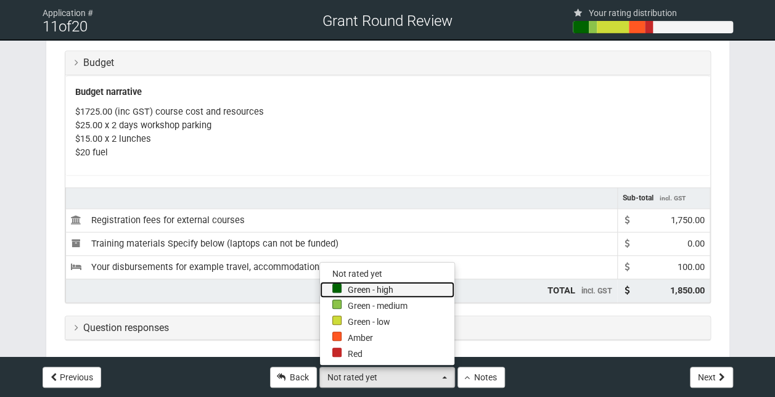
click at [372, 294] on link "Green - high" at bounding box center [387, 290] width 134 height 16
select select "4"
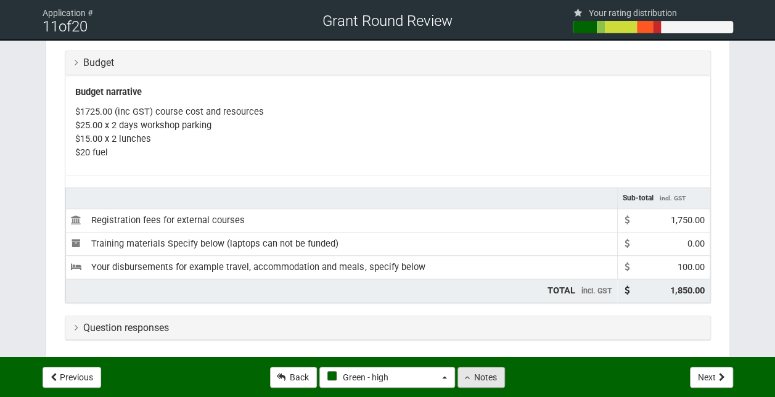
click at [467, 379] on icon at bounding box center [467, 377] width 6 height 9
click at [465, 383] on button "Notes" at bounding box center [481, 377] width 47 height 21
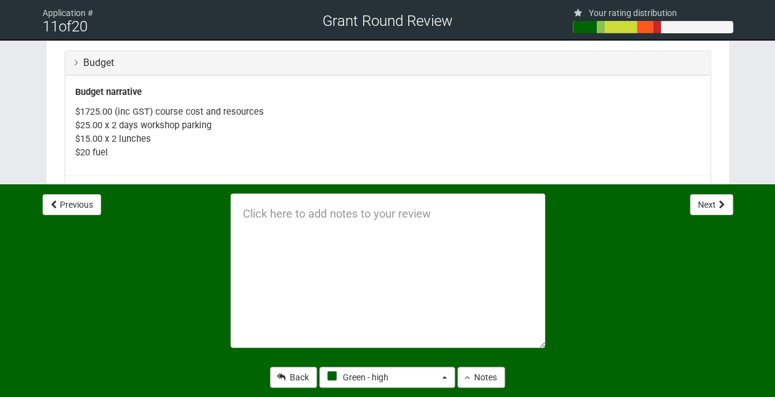
click at [305, 236] on textarea at bounding box center [388, 271] width 314 height 154
type textarea "Unsure about the lunches, also $20 fuel isn't going to go far"
click at [488, 373] on button "Notes" at bounding box center [481, 377] width 47 height 21
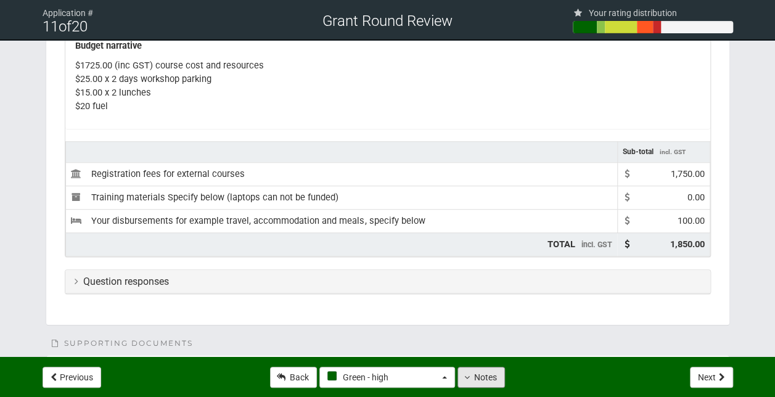
scroll to position [443, 0]
click at [249, 284] on div "Question responses" at bounding box center [387, 281] width 645 height 24
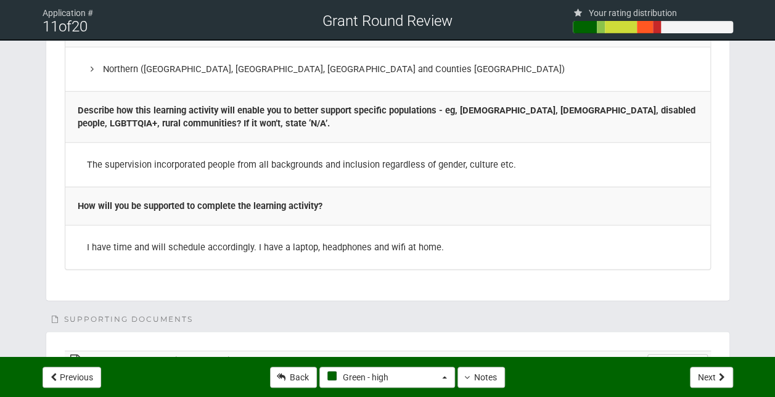
scroll to position [1747, 0]
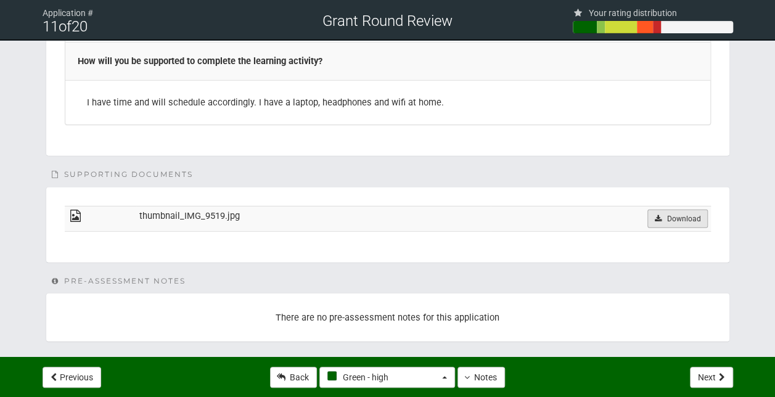
click at [662, 210] on link "Download" at bounding box center [677, 219] width 60 height 18
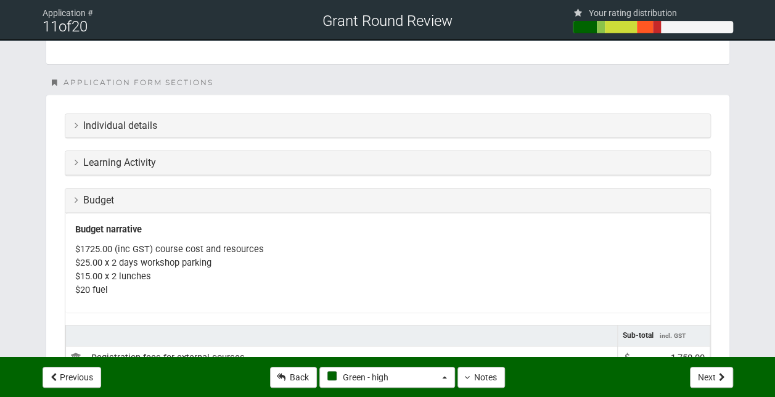
scroll to position [0, 0]
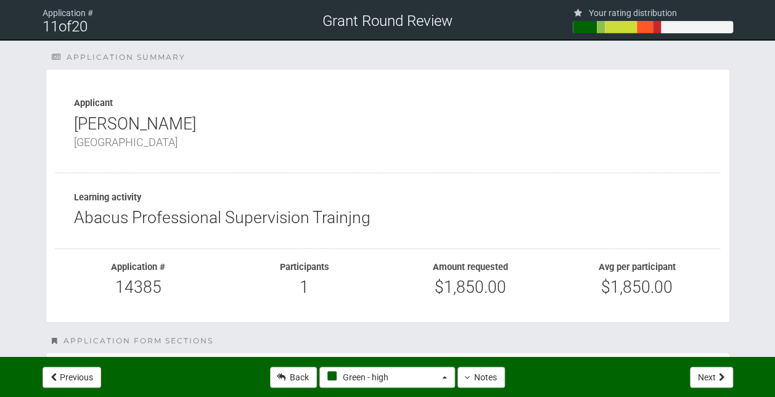
drag, startPoint x: 166, startPoint y: 122, endPoint x: 72, endPoint y: 129, distance: 94.0
click at [72, 129] on div "Applicant Brenda Kerr Auckland" at bounding box center [387, 130] width 665 height 84
copy div "[PERSON_NAME]"
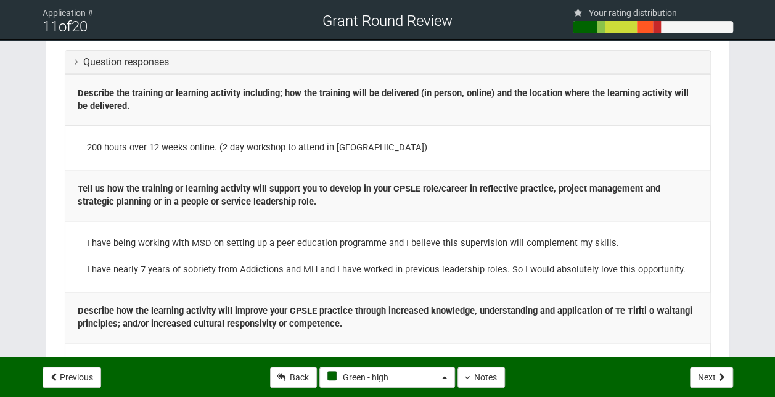
scroll to position [623, 0]
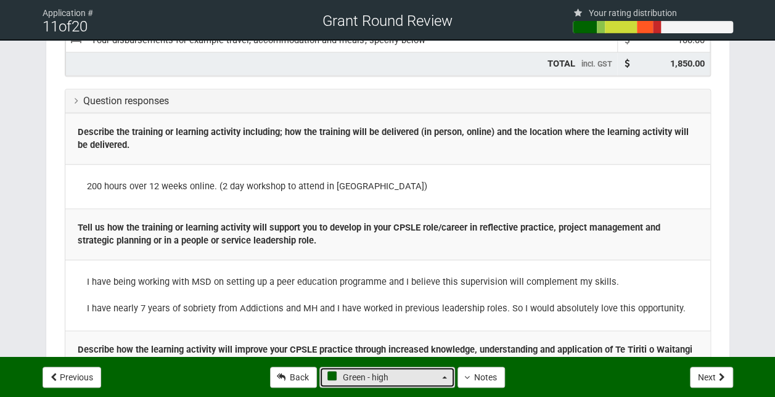
click at [451, 381] on button "Green - high" at bounding box center [387, 377] width 136 height 21
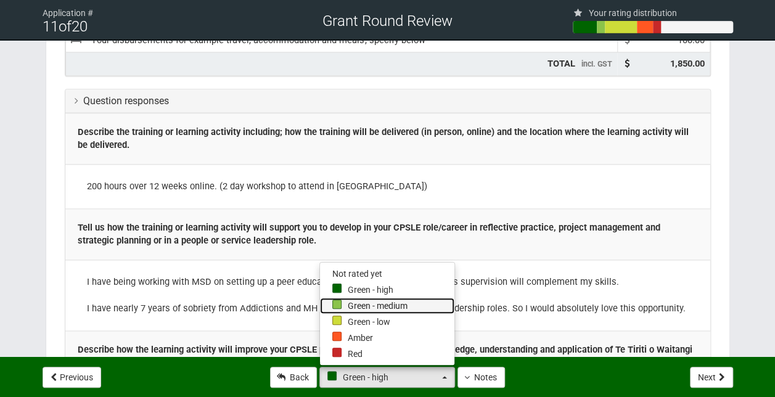
click at [370, 307] on link "Green - medium" at bounding box center [387, 306] width 134 height 16
select select "3"
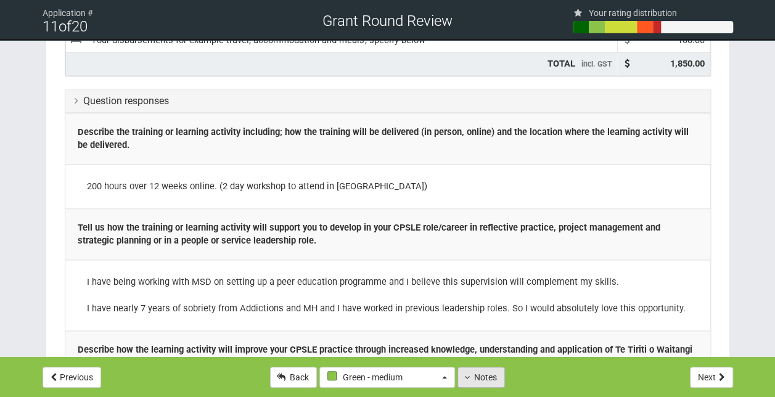
click at [474, 385] on button "Notes" at bounding box center [481, 377] width 47 height 21
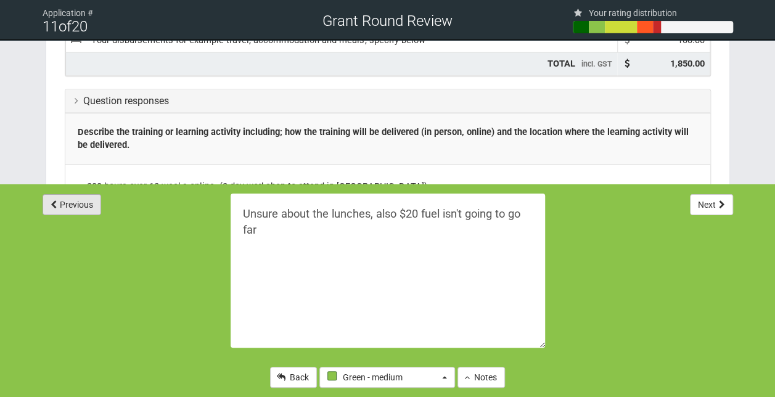
click at [81, 210] on button "Previous" at bounding box center [72, 204] width 59 height 21
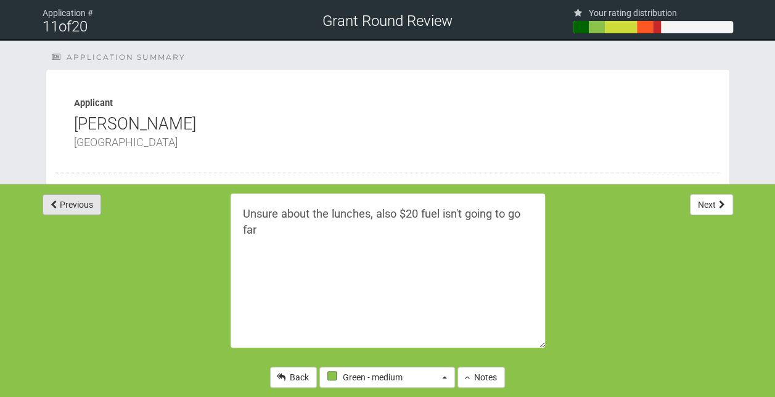
type textarea "I feel this training will support them to lead people within their team more ef…"
select select "4"
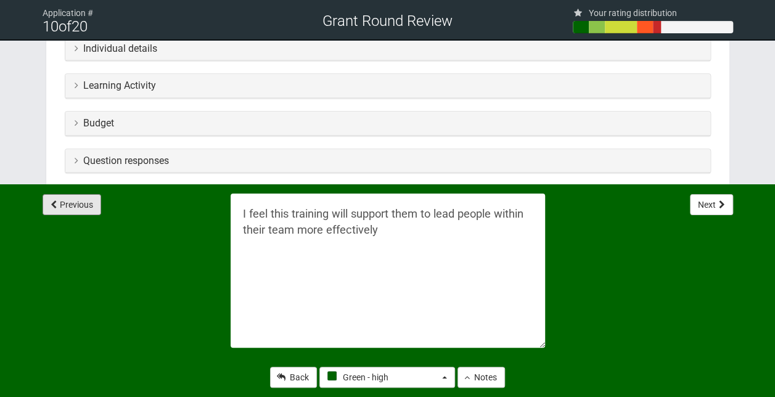
scroll to position [390, 0]
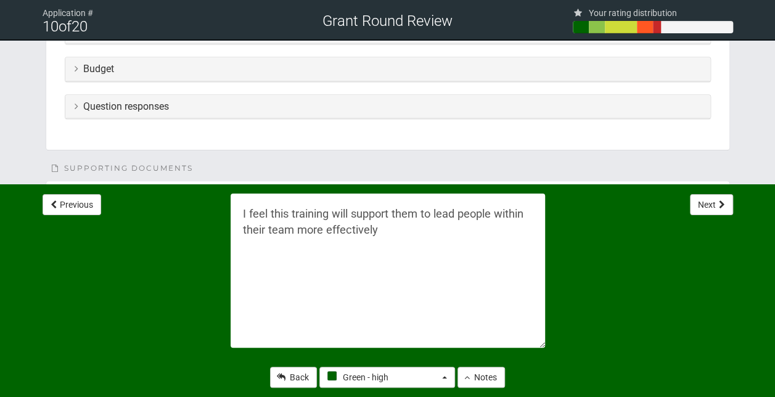
click at [221, 71] on h3 "Budget" at bounding box center [388, 69] width 626 height 11
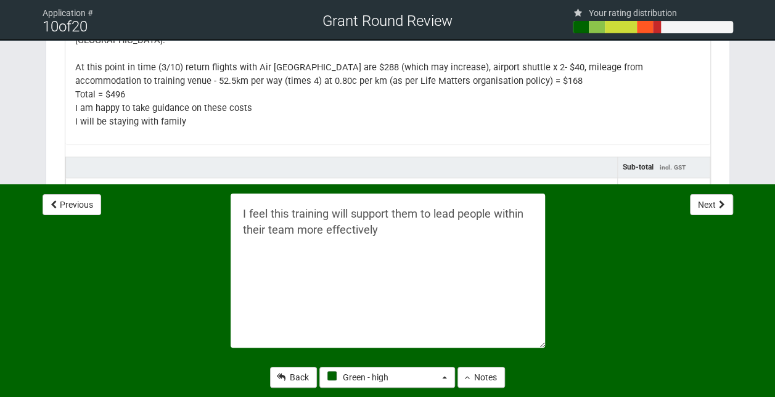
scroll to position [481, 0]
click at [712, 206] on button "Next" at bounding box center [711, 204] width 43 height 21
type textarea "Unsure about the lunches, also $20 fuel isn't going to go far"
select select "3"
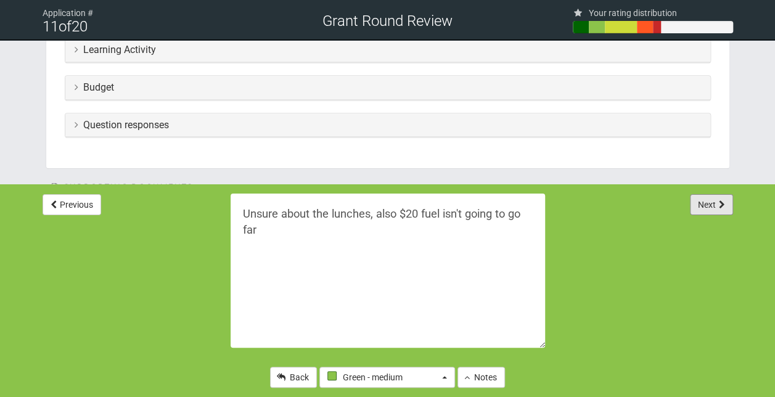
scroll to position [372, 0]
click at [284, 91] on div "Budget" at bounding box center [387, 87] width 645 height 24
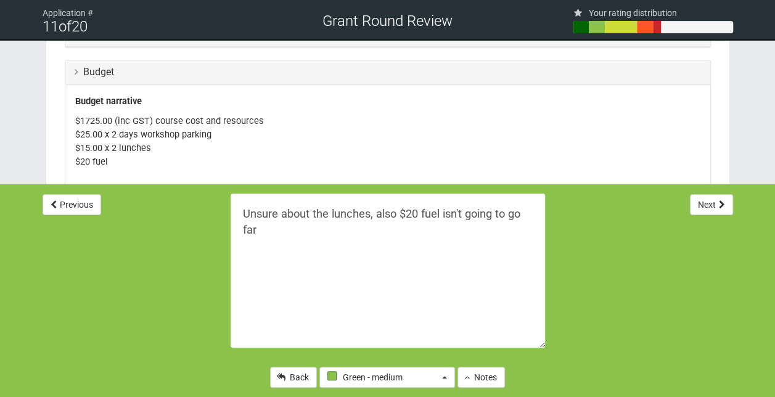
scroll to position [386, 0]
click at [263, 231] on textarea "Unsure about the lunches, also $20 fuel isn't going to go far" at bounding box center [388, 271] width 314 height 154
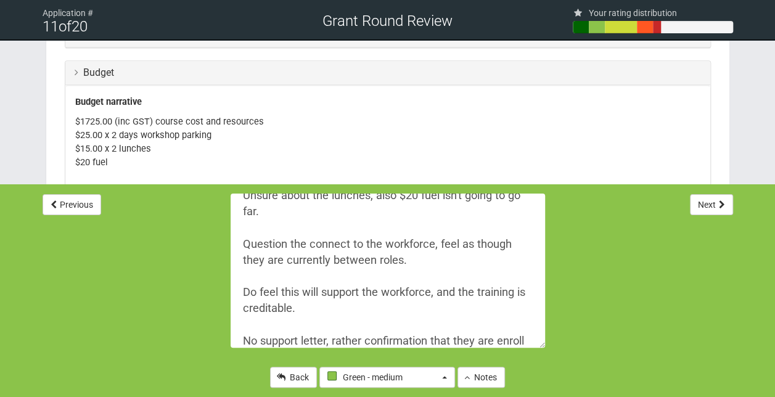
scroll to position [35, 0]
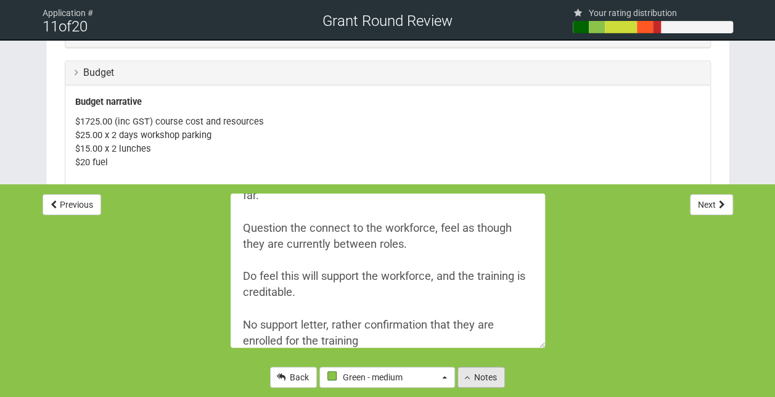
type textarea "Unsure about the lunches, also $20 fuel isn't going to go far. Question the con…"
click at [483, 379] on button "Notes" at bounding box center [481, 377] width 47 height 21
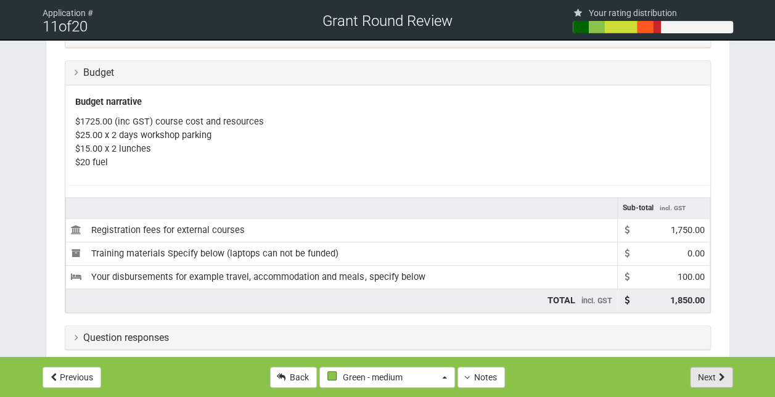
click at [712, 376] on button "Next" at bounding box center [711, 377] width 43 height 21
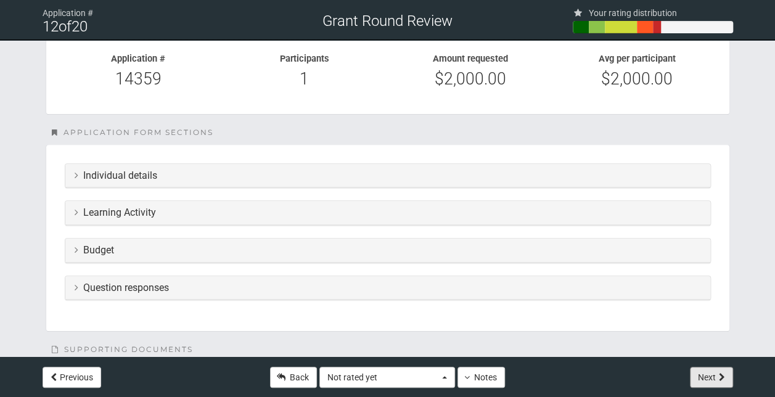
scroll to position [210, 0]
click at [210, 247] on h3 "Budget" at bounding box center [388, 249] width 626 height 11
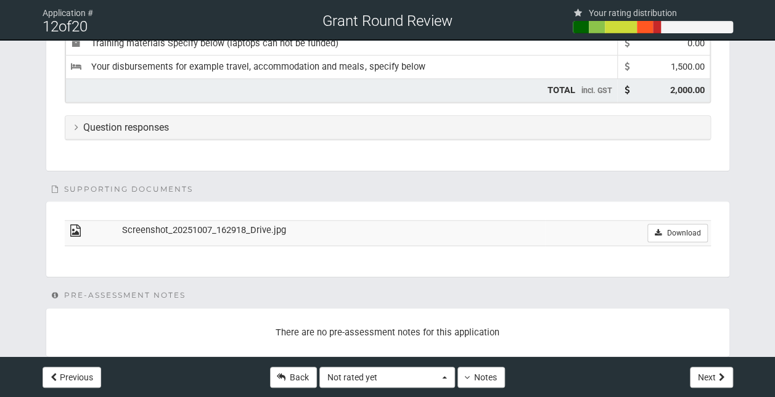
scroll to position [570, 0]
click at [401, 232] on td "Screenshot_20251007_162918_Drive.jpg" at bounding box center [331, 232] width 426 height 25
click at [210, 227] on td "Screenshot_20251007_162918_Drive.jpg" at bounding box center [331, 232] width 426 height 25
click at [72, 226] on icon at bounding box center [75, 230] width 15 height 9
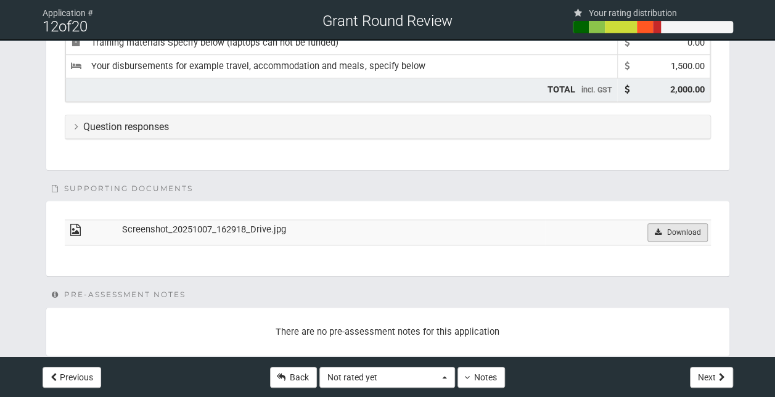
click at [679, 223] on link "Download" at bounding box center [677, 232] width 60 height 18
click at [266, 128] on div "Question responses" at bounding box center [387, 127] width 645 height 24
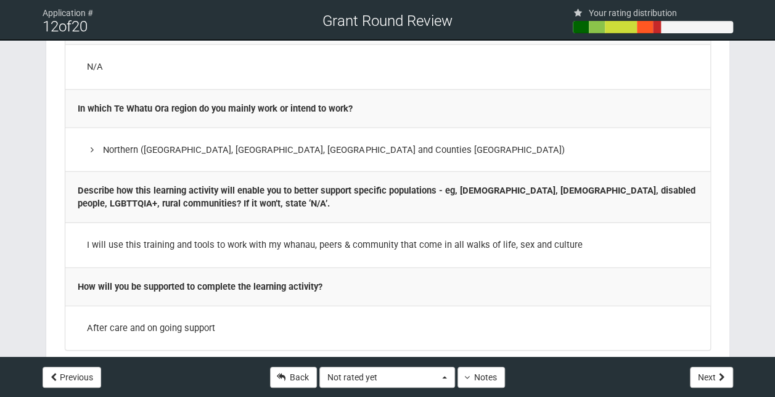
scroll to position [1431, 0]
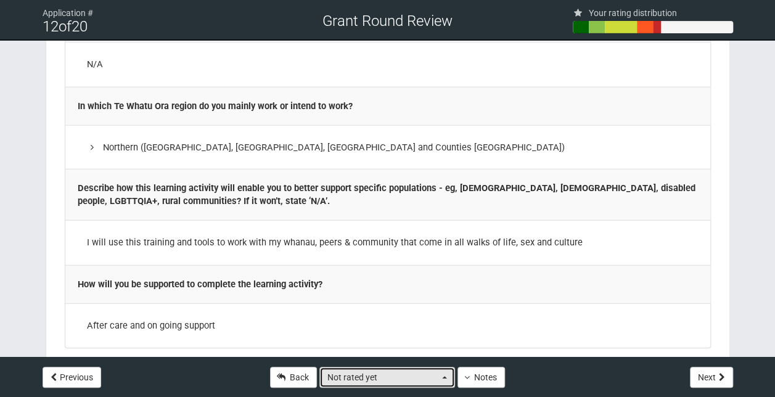
click at [446, 377] on span "button" at bounding box center [444, 377] width 5 height 2
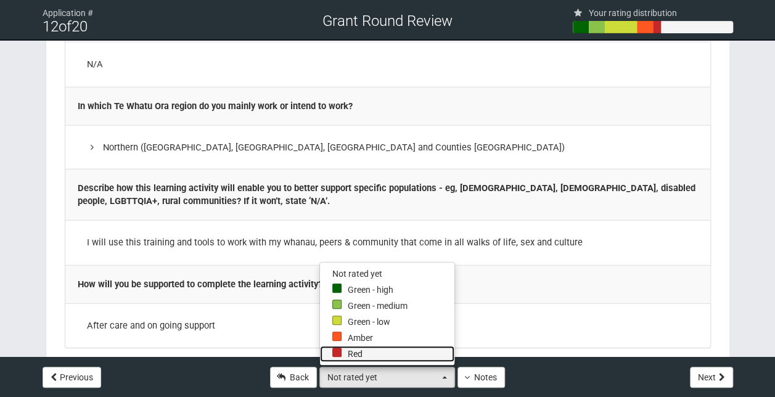
click at [373, 358] on link "Red" at bounding box center [387, 354] width 134 height 16
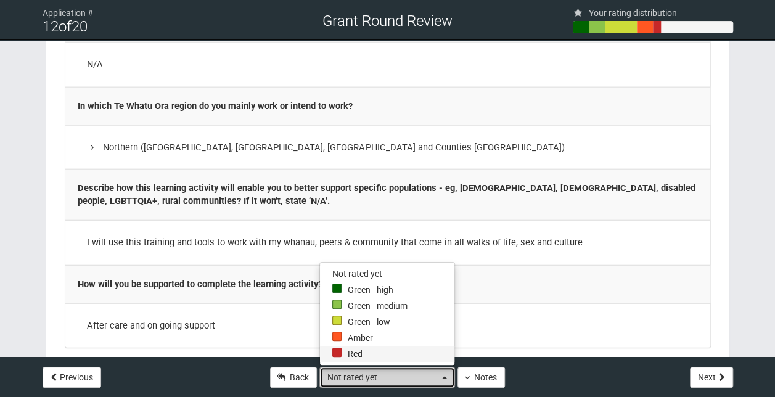
select select "0"
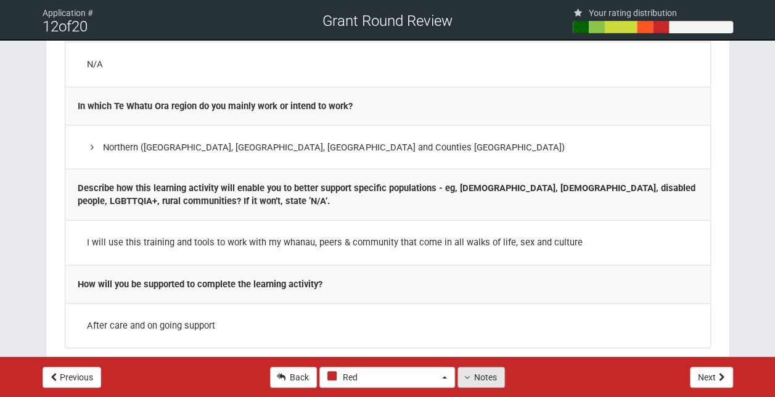
click at [469, 377] on button "Notes" at bounding box center [481, 377] width 47 height 21
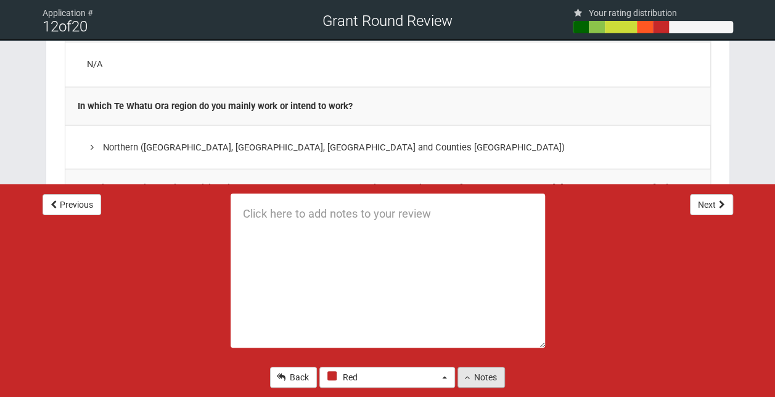
scroll to position [0, 0]
click at [253, 222] on textarea at bounding box center [388, 271] width 314 height 154
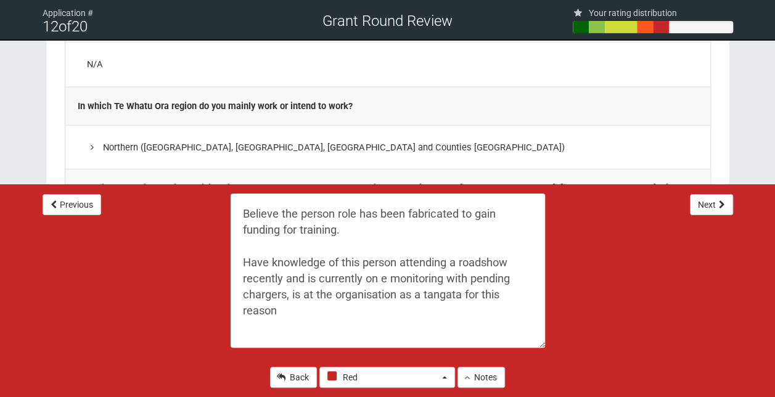
click at [281, 314] on textarea "Believe the person role has been fabricated to gain funding for training. Have …" at bounding box center [388, 271] width 314 height 154
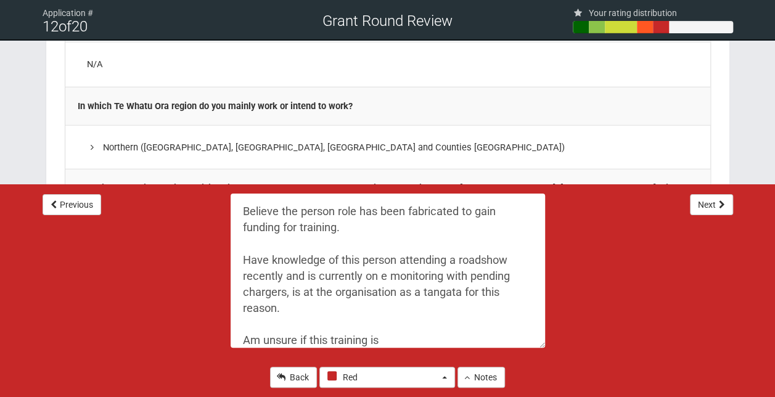
scroll to position [4, 0]
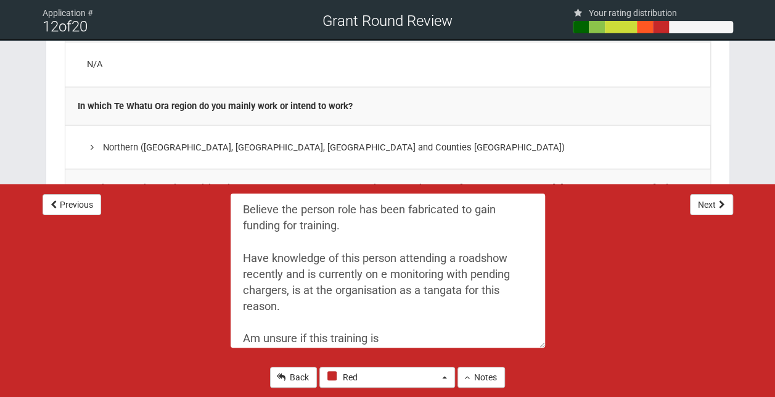
drag, startPoint x: 385, startPoint y: 342, endPoint x: 239, endPoint y: 339, distance: 146.2
click at [239, 339] on textarea "Believe the person role has been fabricated to gain funding for training. Have …" at bounding box center [388, 271] width 314 height 154
paste textarea "professional knowledge and skills that enhance their CPSLE role or career"
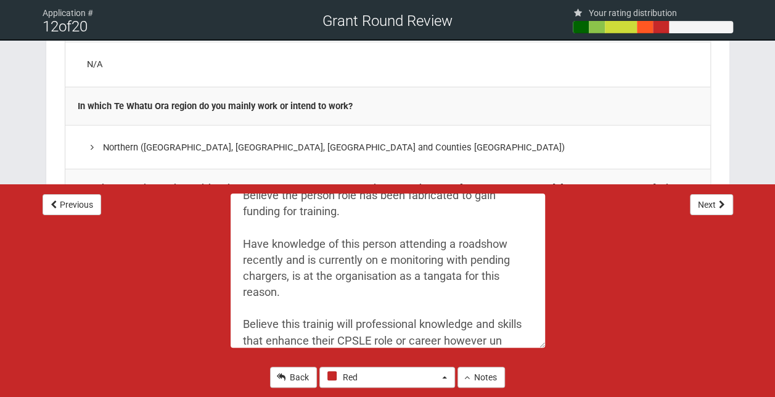
scroll to position [35, 0]
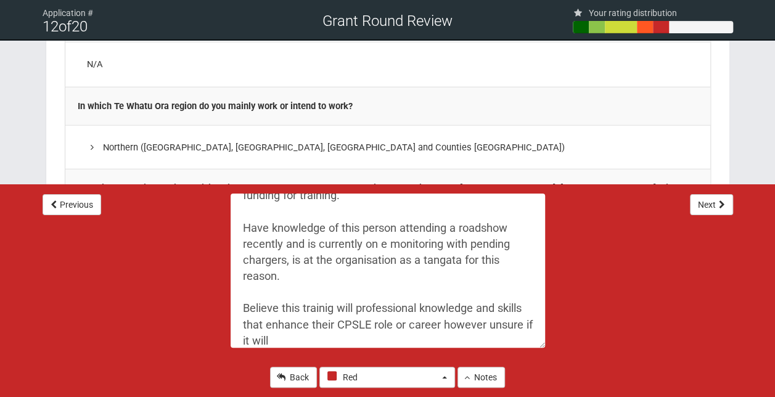
paste textarea "reflective practice, service, project or people leadership"
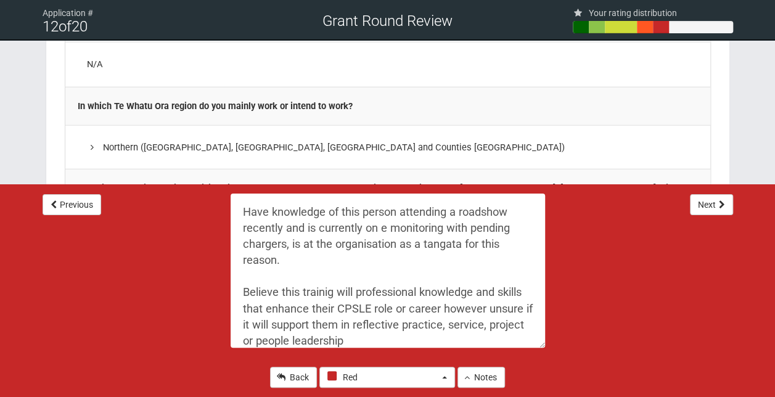
click at [425, 338] on textarea "Believe the person role has been fabricated to gain funding for training. Have …" at bounding box center [388, 271] width 314 height 154
click at [388, 228] on textarea "Believe the person role has been fabricated to gain funding for training. Have …" at bounding box center [388, 271] width 314 height 154
type textarea "Believe the person role has been fabricated to gain funding for training. Have …"
click at [482, 376] on button "Notes" at bounding box center [481, 377] width 47 height 21
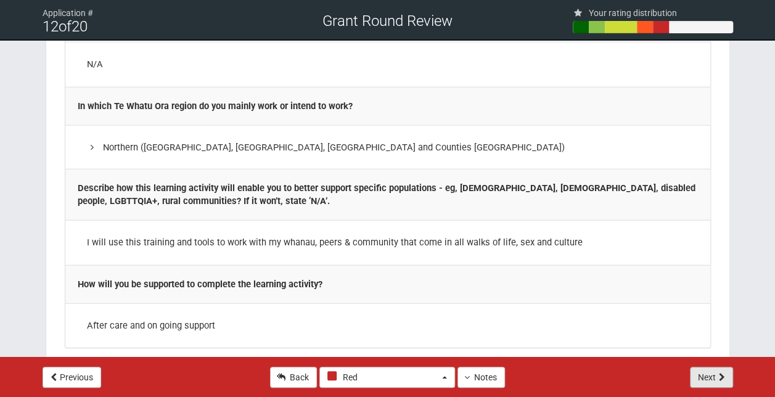
click at [700, 377] on button "Next" at bounding box center [711, 377] width 43 height 21
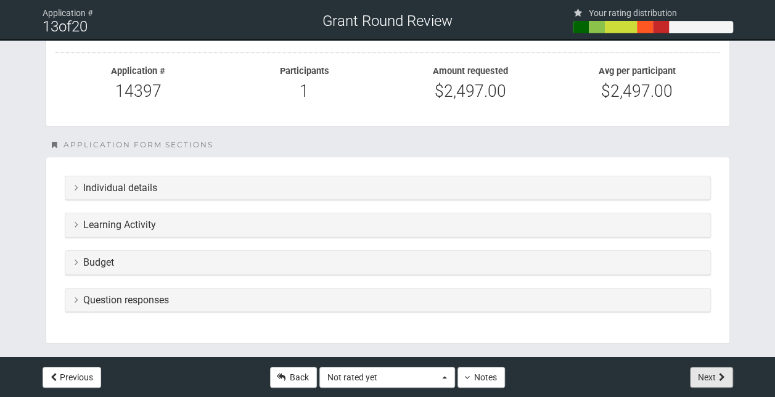
scroll to position [197, 0]
click at [243, 250] on div "Budget" at bounding box center [387, 262] width 645 height 24
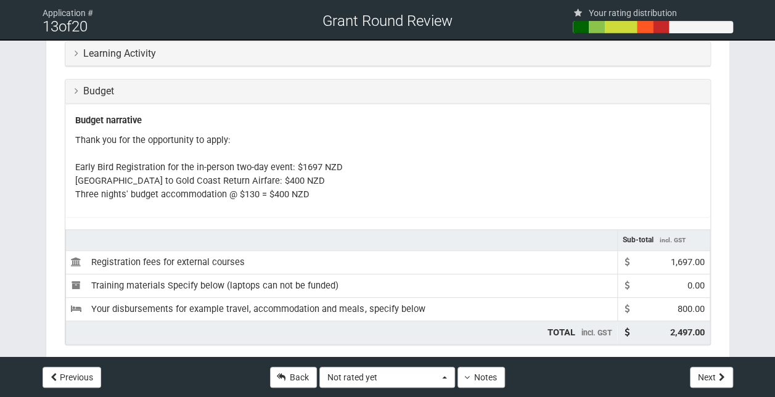
scroll to position [374, 0]
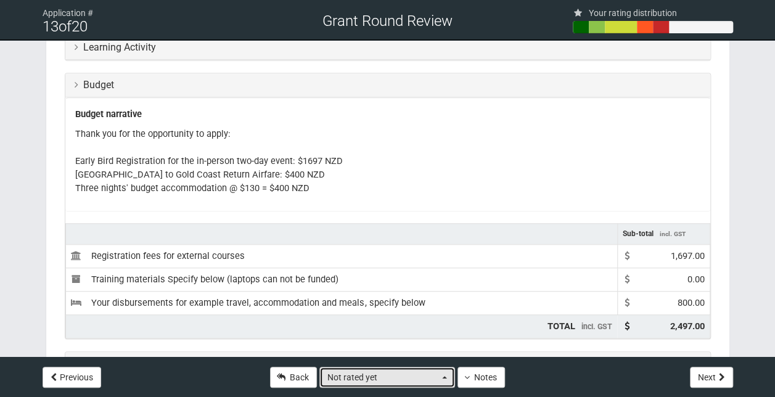
click at [452, 376] on button "Not rated yet" at bounding box center [387, 377] width 136 height 21
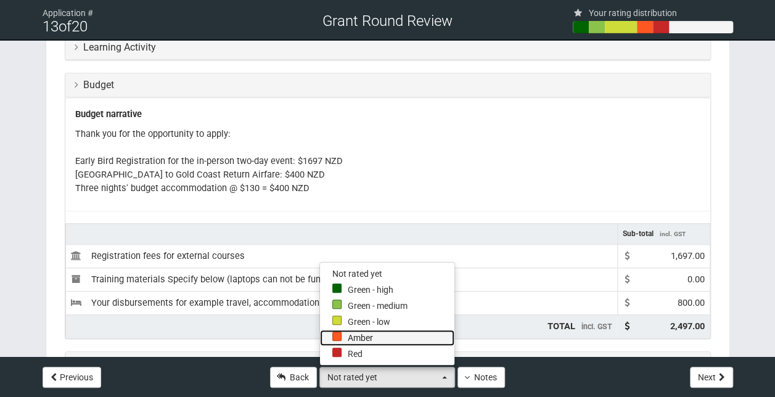
click at [348, 344] on link "Amber" at bounding box center [387, 338] width 134 height 16
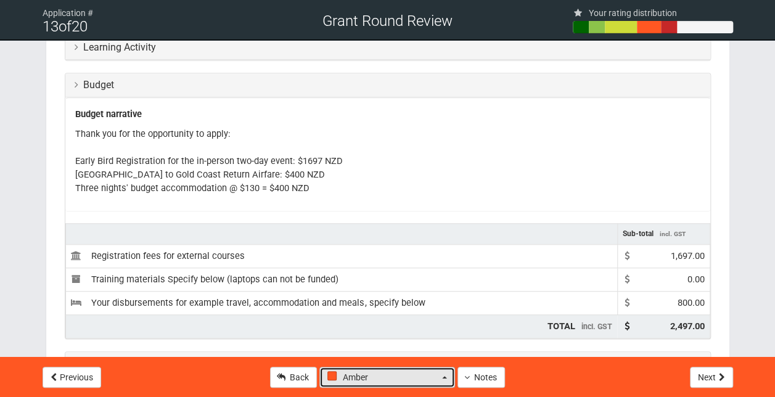
click at [444, 380] on button "Amber" at bounding box center [387, 377] width 136 height 21
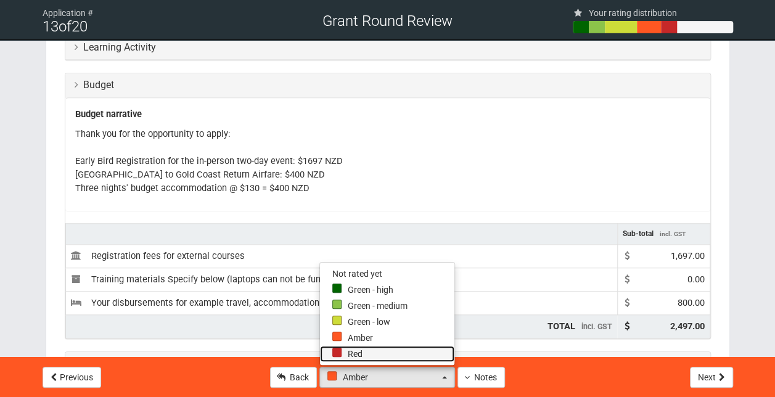
click at [367, 353] on link "Red" at bounding box center [387, 354] width 134 height 16
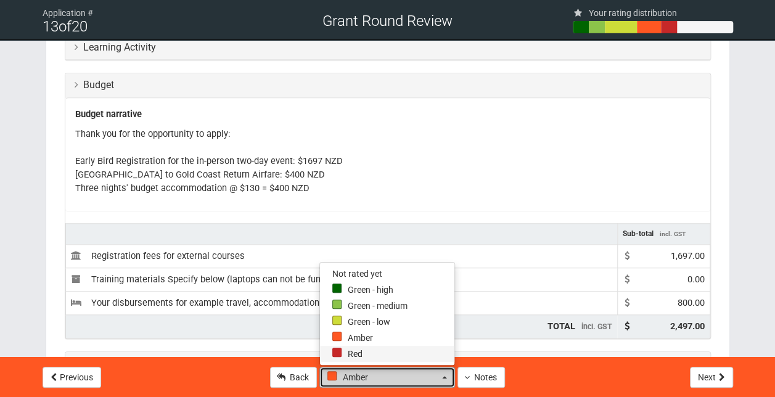
select select "0"
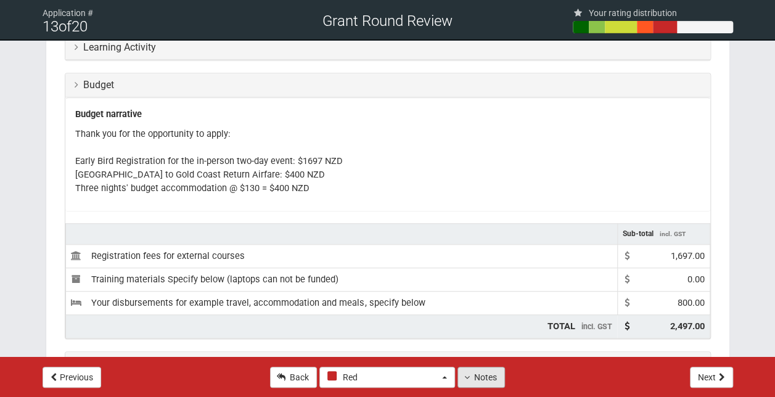
click at [476, 380] on button "Notes" at bounding box center [481, 377] width 47 height 21
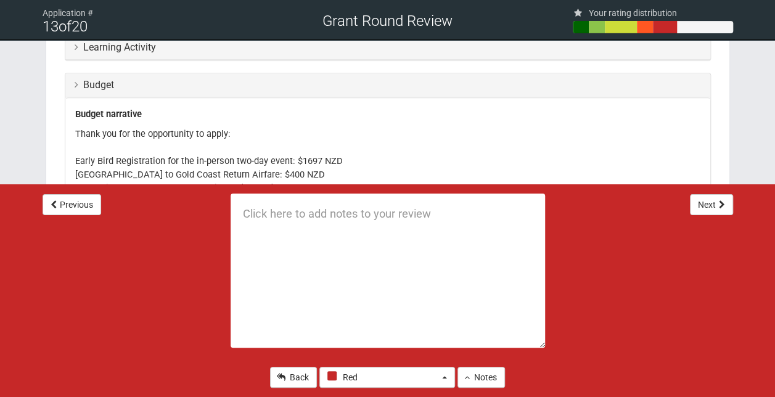
click at [264, 222] on textarea at bounding box center [388, 271] width 314 height 154
type textarea "Training outside of NZ"
click at [481, 375] on button "Notes" at bounding box center [481, 377] width 47 height 21
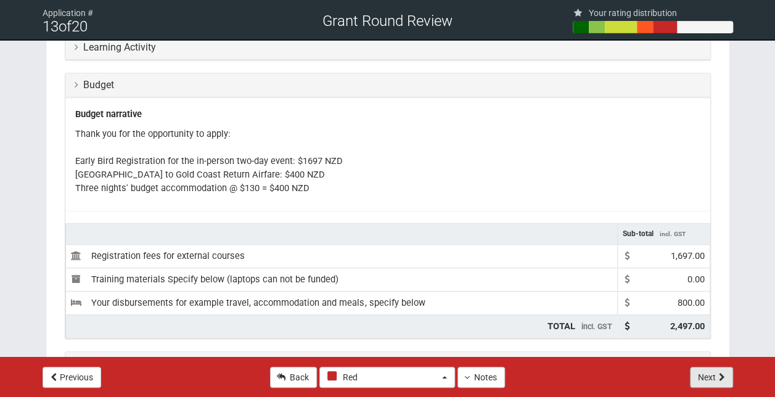
click at [721, 372] on button "Next" at bounding box center [711, 377] width 43 height 21
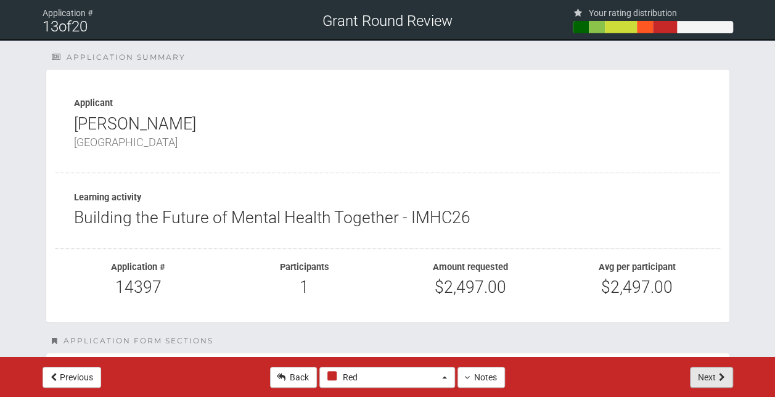
select select "-1"
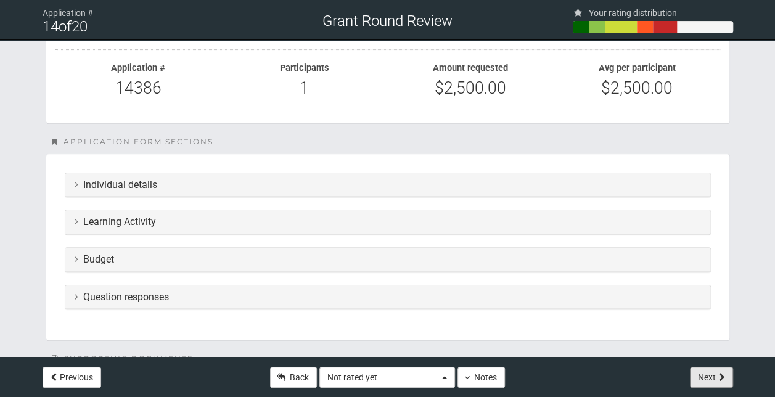
scroll to position [200, 0]
click at [233, 258] on h3 "Budget" at bounding box center [388, 258] width 626 height 11
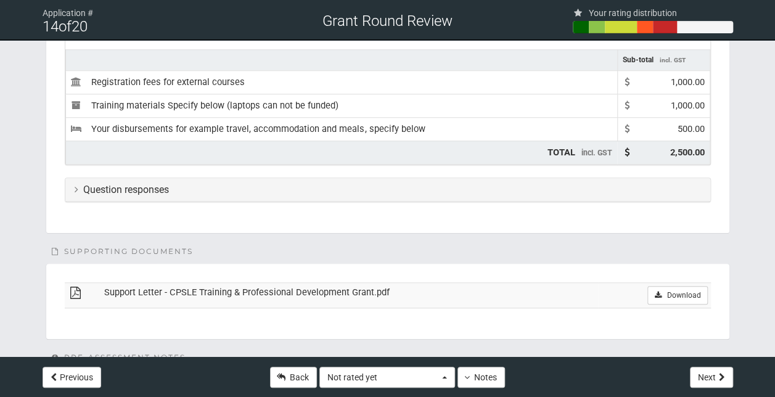
scroll to position [494, 0]
click at [244, 189] on div "Question responses" at bounding box center [387, 190] width 645 height 24
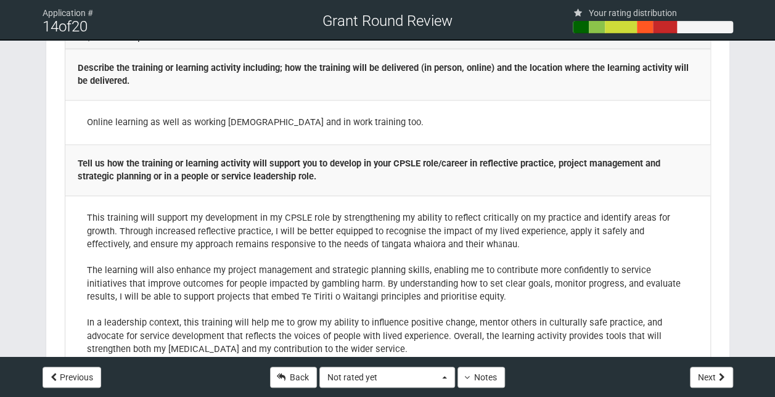
scroll to position [647, 0]
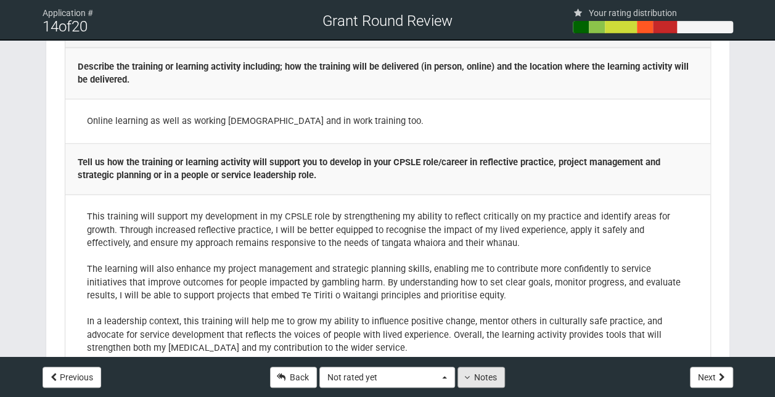
click at [478, 377] on button "Notes" at bounding box center [481, 377] width 47 height 21
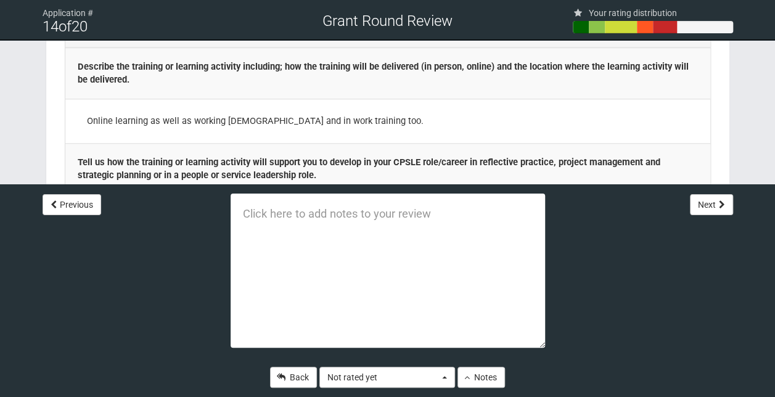
click at [280, 234] on textarea at bounding box center [388, 271] width 314 height 154
type textarea "Funds for Computer"
click at [472, 371] on button "Notes" at bounding box center [481, 377] width 47 height 21
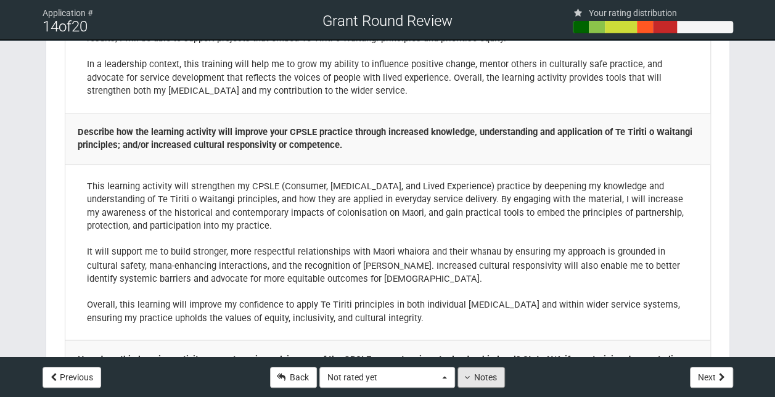
scroll to position [932, 0]
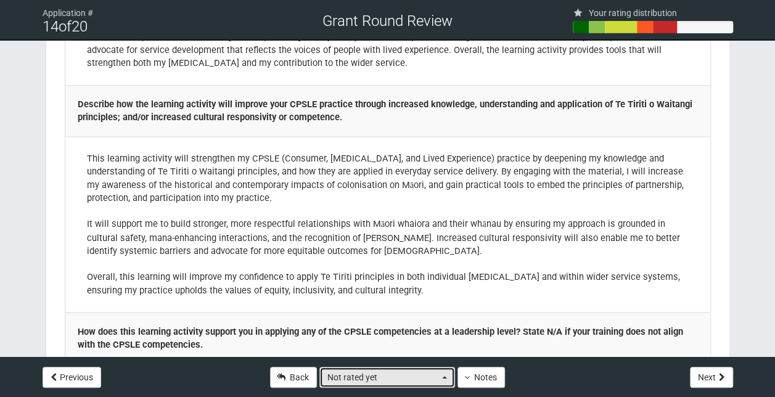
click at [437, 379] on span "Not rated yet" at bounding box center [383, 377] width 112 height 12
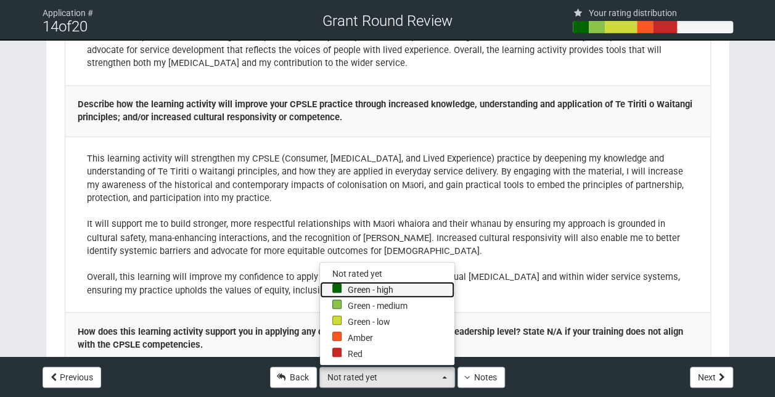
click at [370, 293] on link "Green - high" at bounding box center [387, 290] width 134 height 16
select select "4"
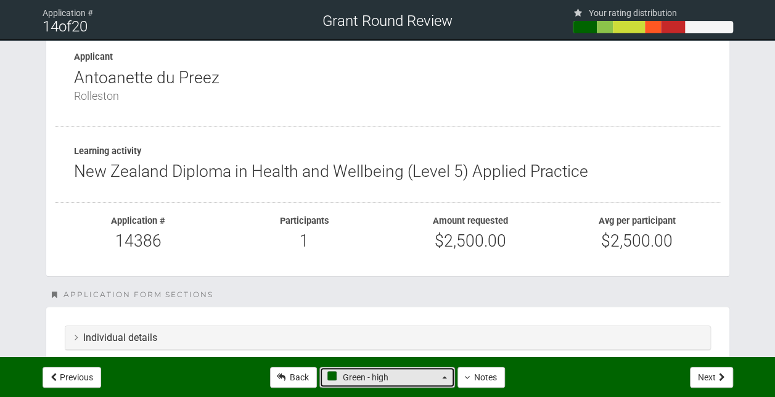
scroll to position [44, 0]
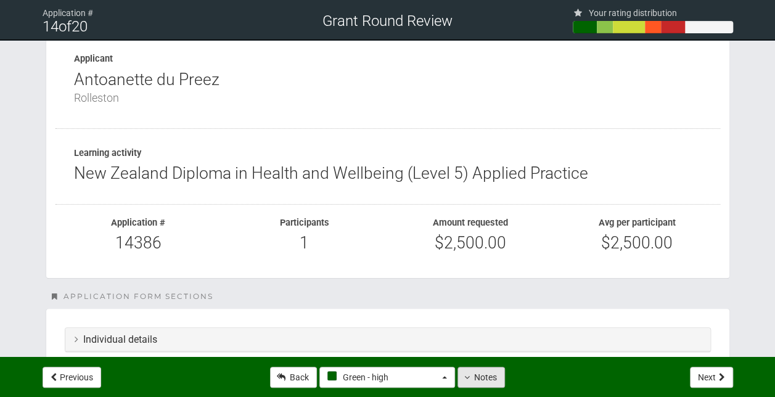
click at [472, 379] on button "Notes" at bounding box center [481, 377] width 47 height 21
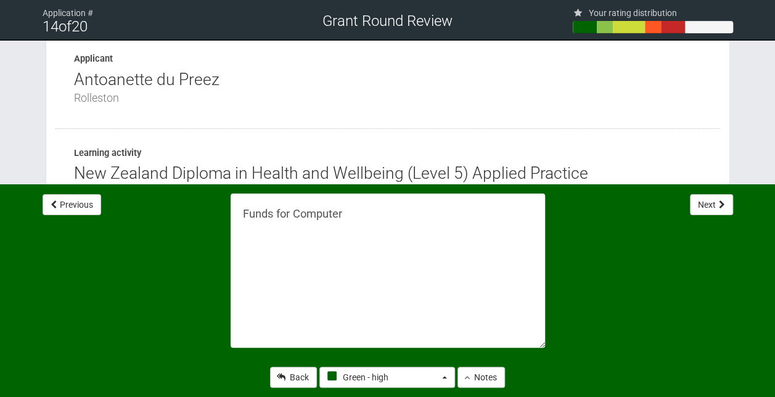
click at [353, 221] on textarea "Funds for Computer" at bounding box center [388, 271] width 314 height 154
paste textarea "develop professional knowledge and skills that enhance their CPSLE role or care…"
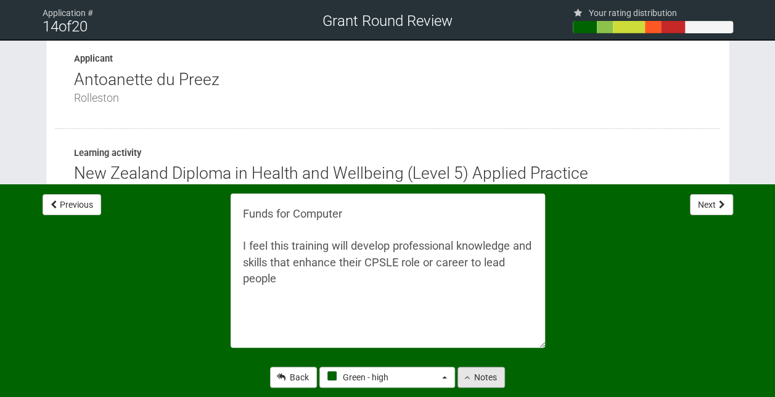
type textarea "Funds for Computer I feel this training will develop professional knowledge and…"
click at [472, 385] on button "Notes" at bounding box center [481, 377] width 47 height 21
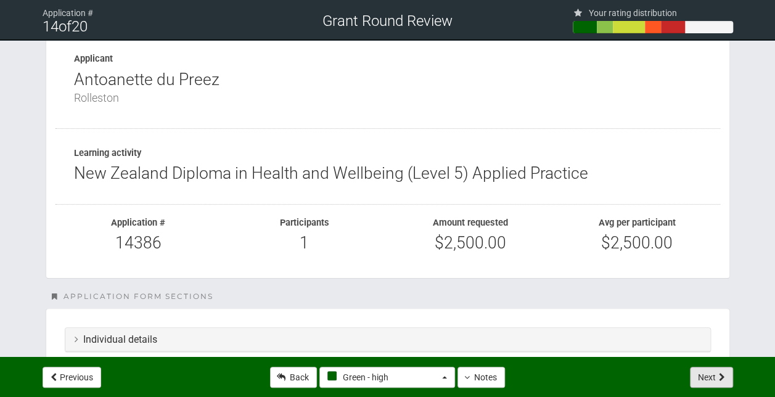
click at [698, 380] on button "Next" at bounding box center [711, 377] width 43 height 21
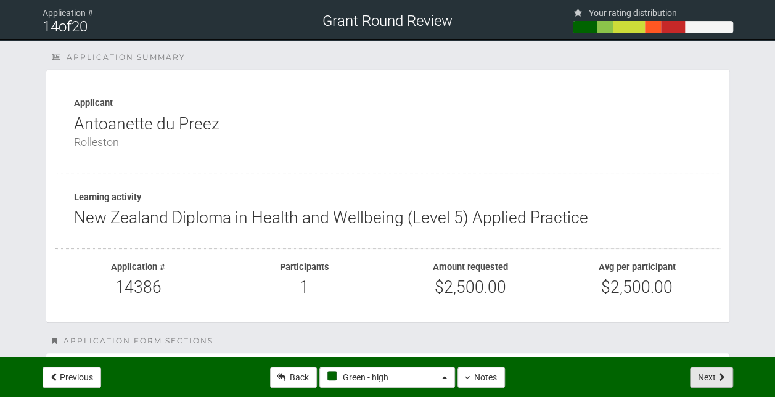
select select "-1"
